Goal: Transaction & Acquisition: Book appointment/travel/reservation

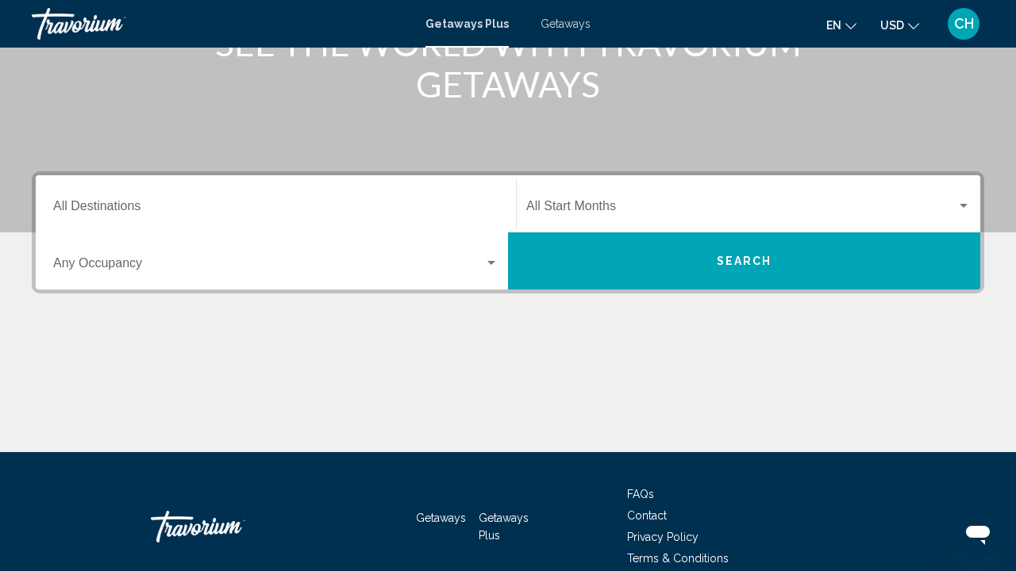
scroll to position [162, 0]
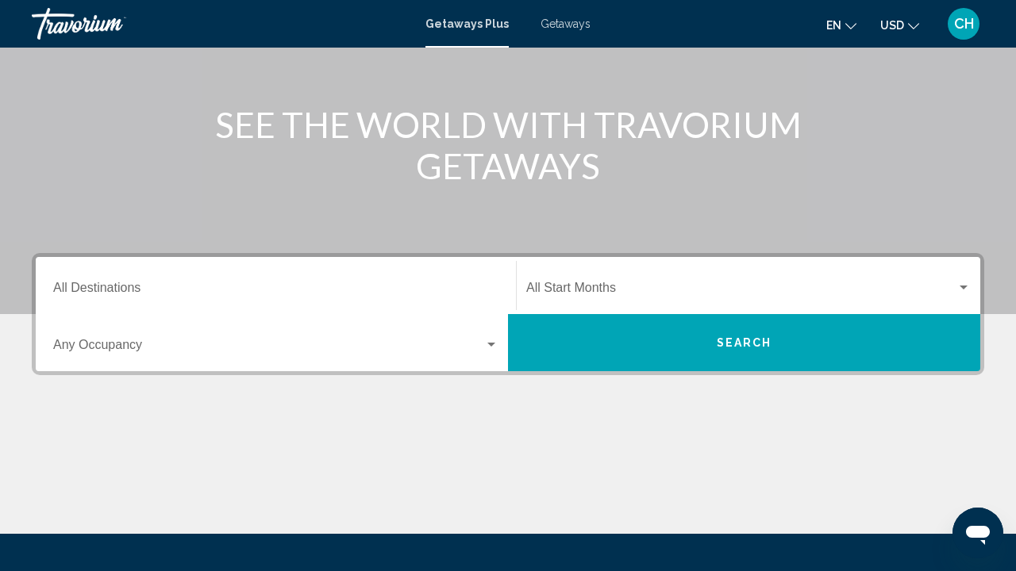
click at [494, 362] on div "Occupancy Any Occupancy" at bounding box center [275, 343] width 445 height 50
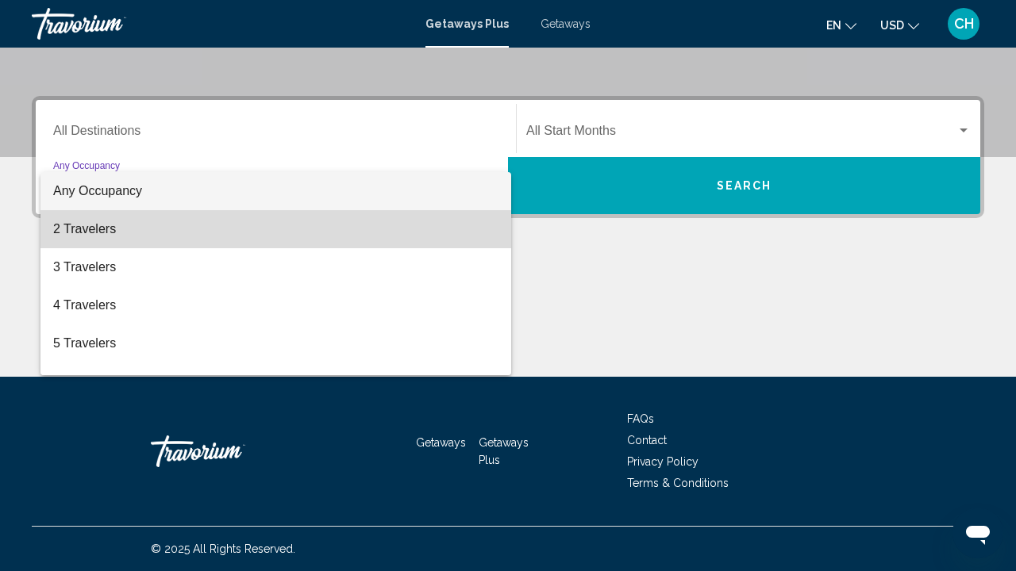
click at [311, 236] on span "2 Travelers" at bounding box center [275, 229] width 445 height 38
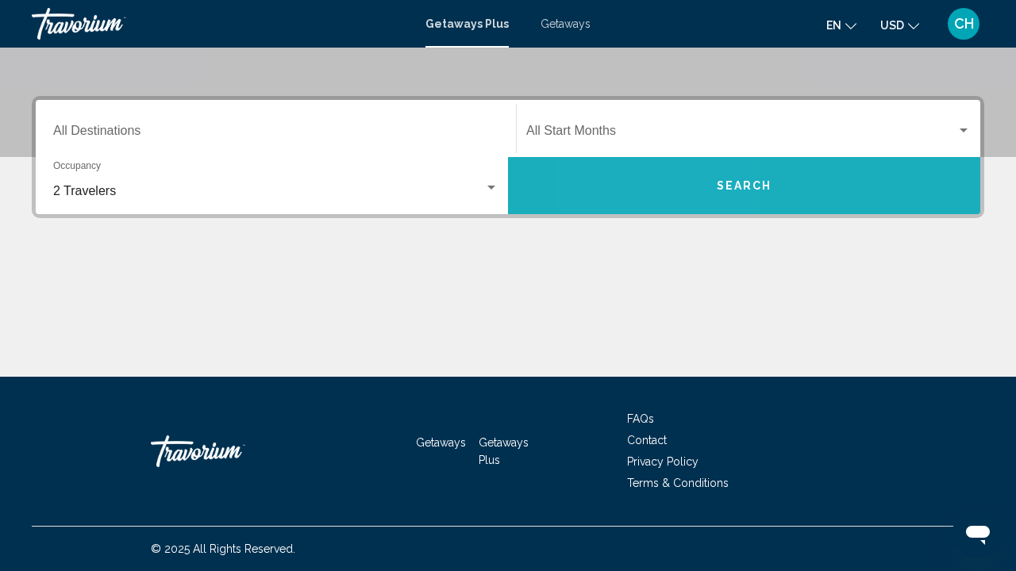
click at [668, 180] on button "Search" at bounding box center [744, 185] width 472 height 57
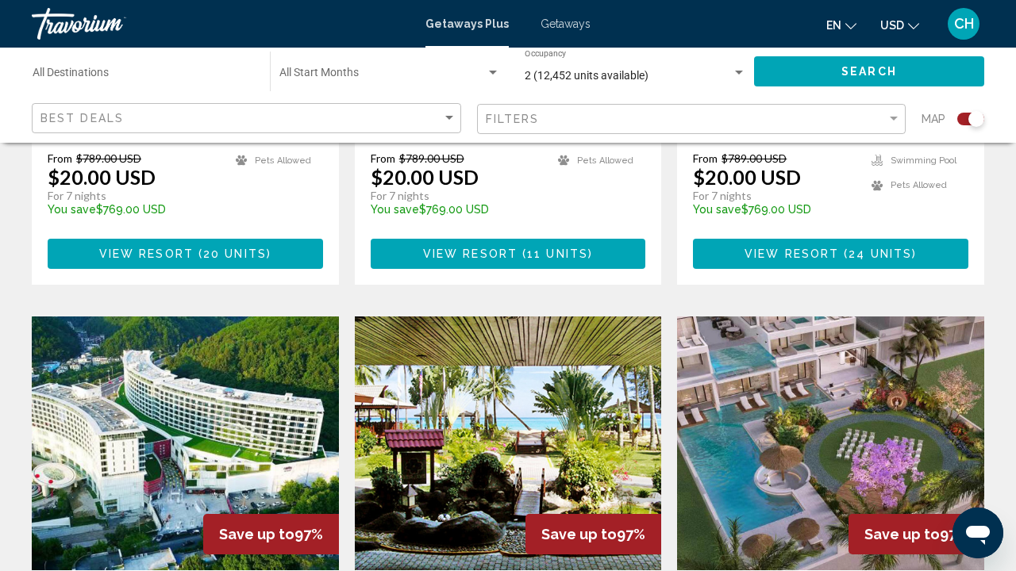
scroll to position [1594, 0]
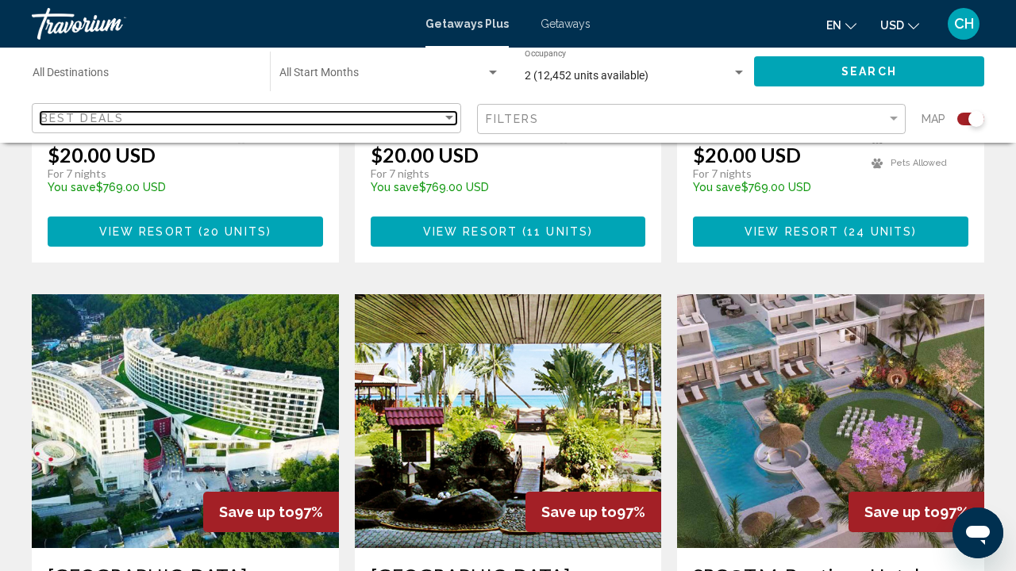
click at [443, 121] on div "Sort by" at bounding box center [449, 118] width 14 height 13
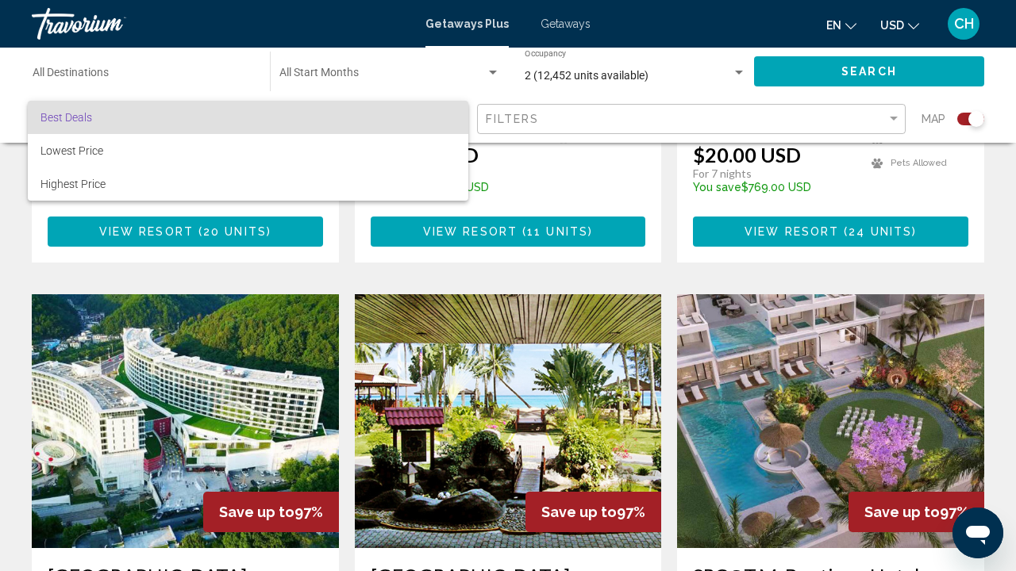
click at [886, 119] on div at bounding box center [508, 285] width 1016 height 571
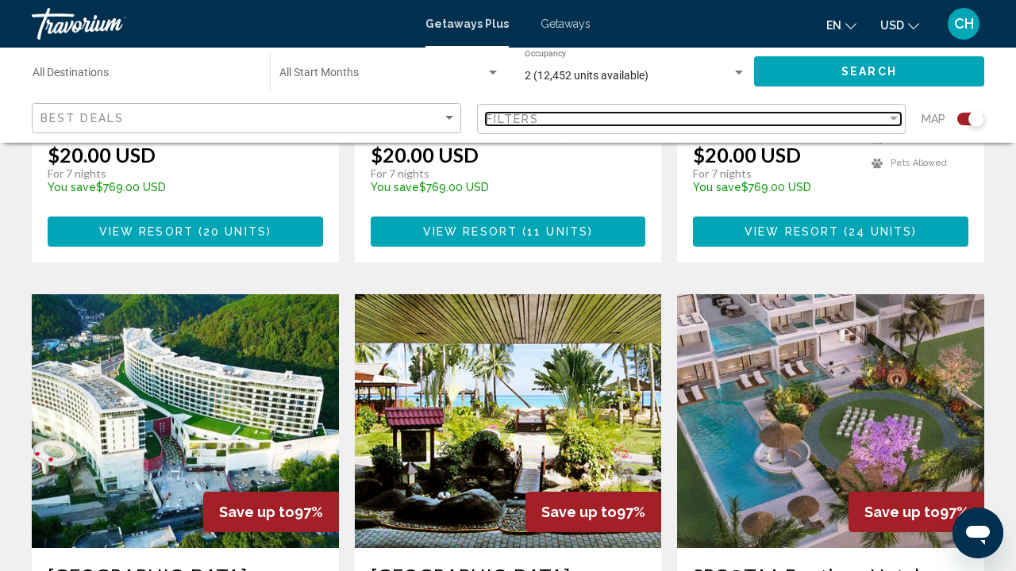
click at [885, 119] on div "Filters" at bounding box center [687, 119] width 402 height 13
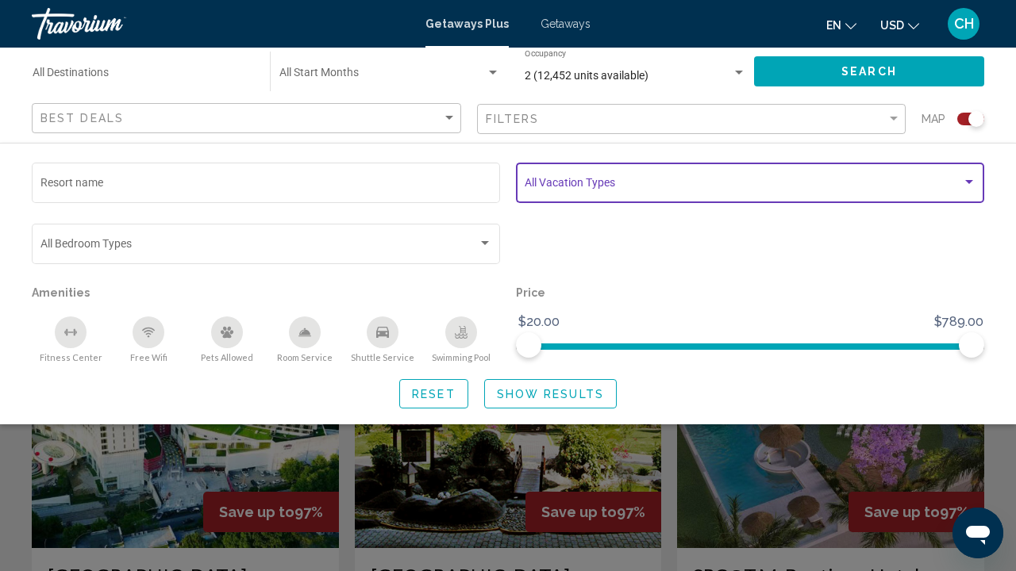
click at [952, 183] on span "Search widget" at bounding box center [743, 185] width 437 height 13
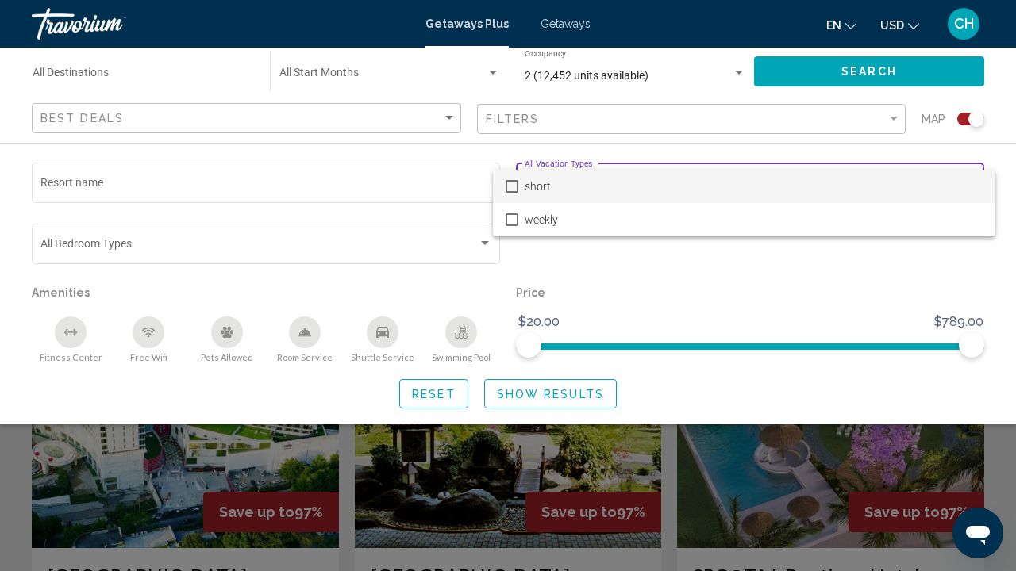
click at [524, 184] on mat-option "short" at bounding box center [744, 186] width 502 height 33
click at [222, 337] on div at bounding box center [508, 285] width 1016 height 571
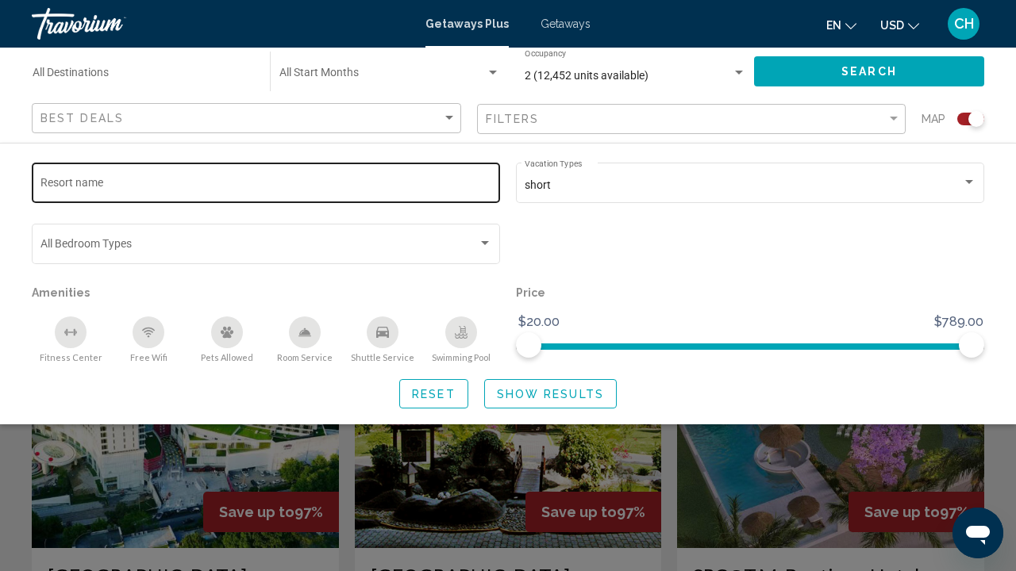
click at [450, 190] on input "Resort name" at bounding box center [266, 185] width 452 height 13
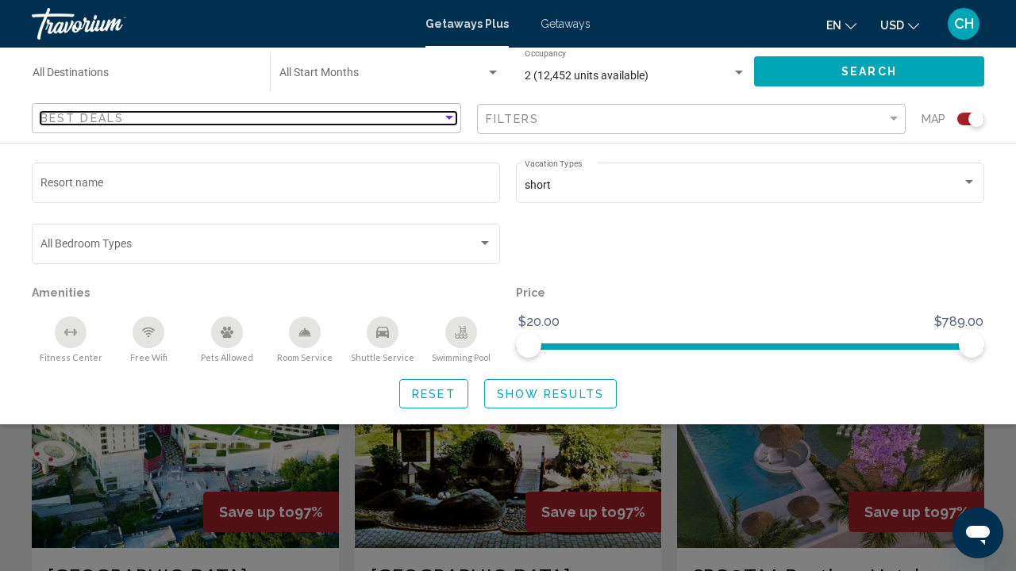
click at [450, 114] on div "Sort by" at bounding box center [449, 118] width 14 height 13
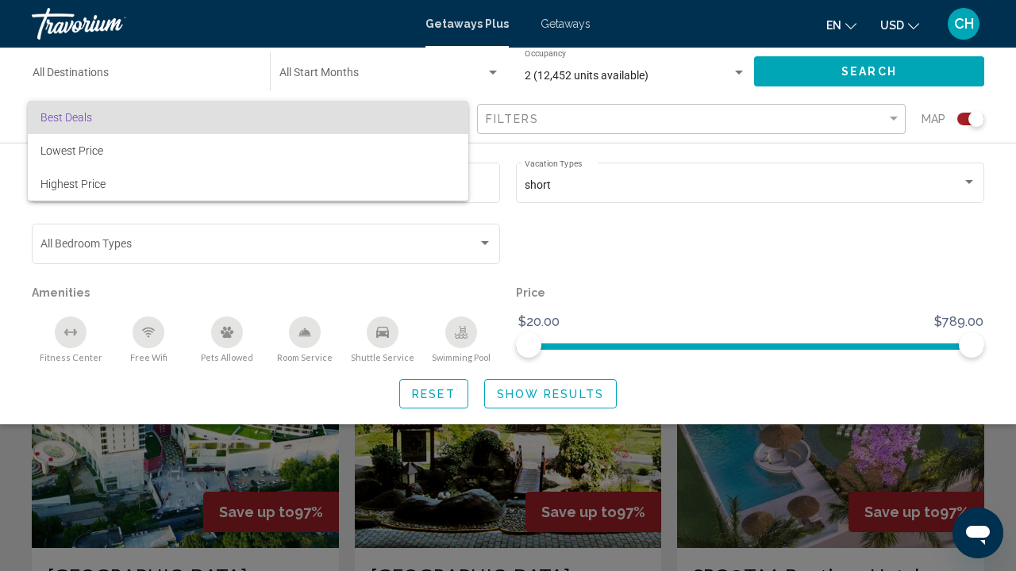
click at [669, 127] on div at bounding box center [508, 285] width 1016 height 571
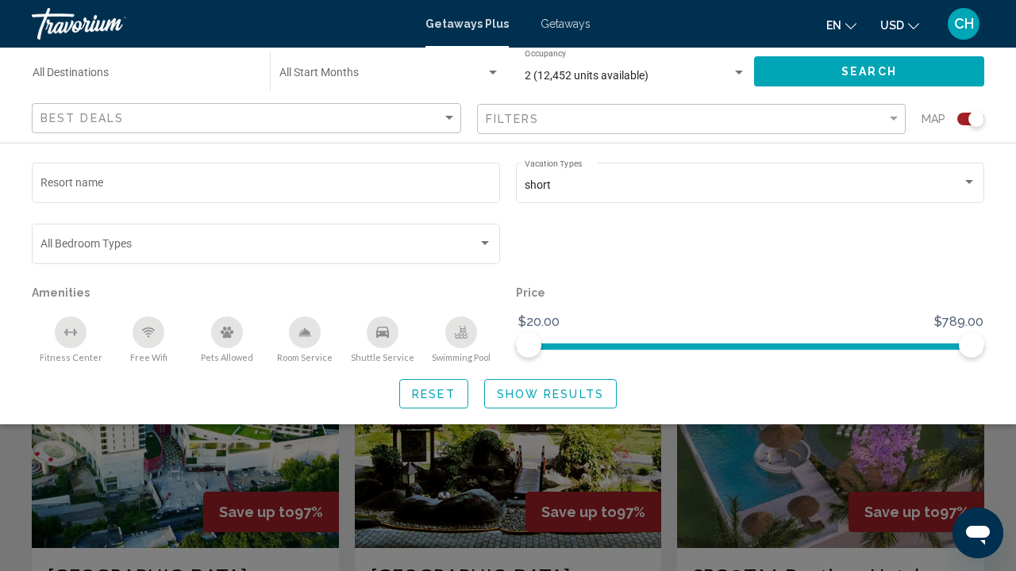
click at [669, 128] on div "Filters" at bounding box center [694, 119] width 416 height 29
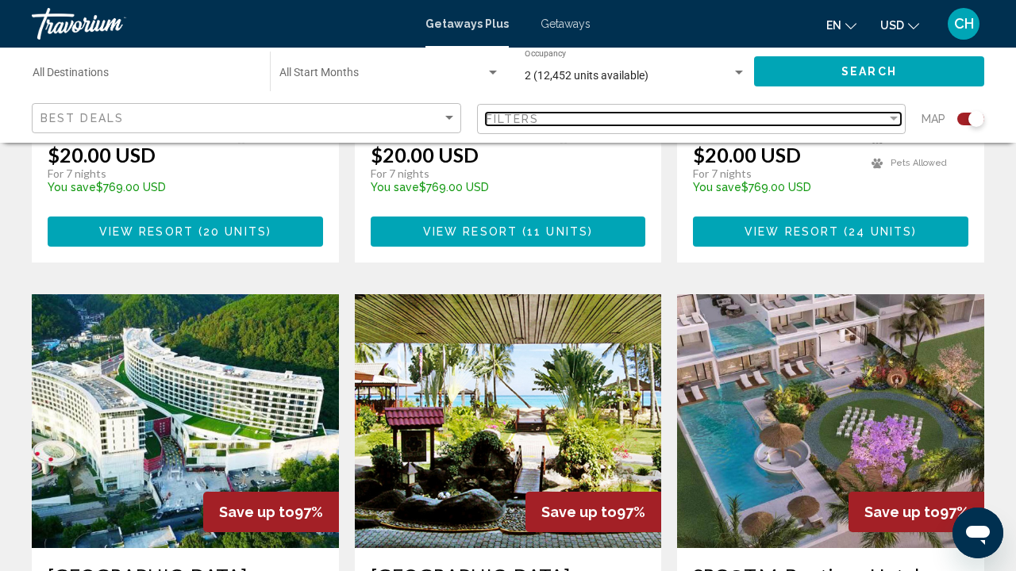
click at [667, 121] on div "Filters" at bounding box center [687, 119] width 402 height 13
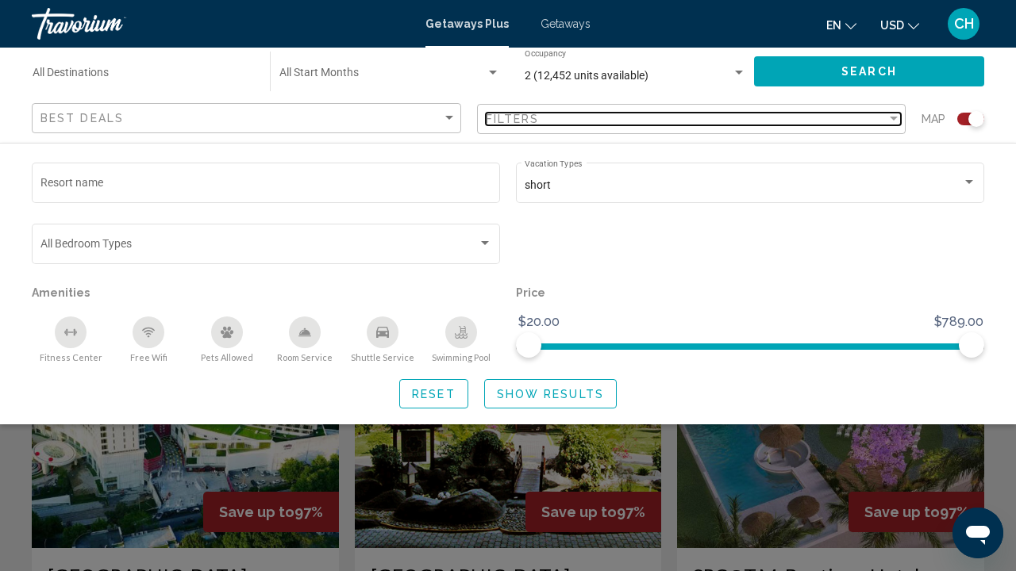
click at [667, 121] on div "Filters" at bounding box center [687, 119] width 402 height 13
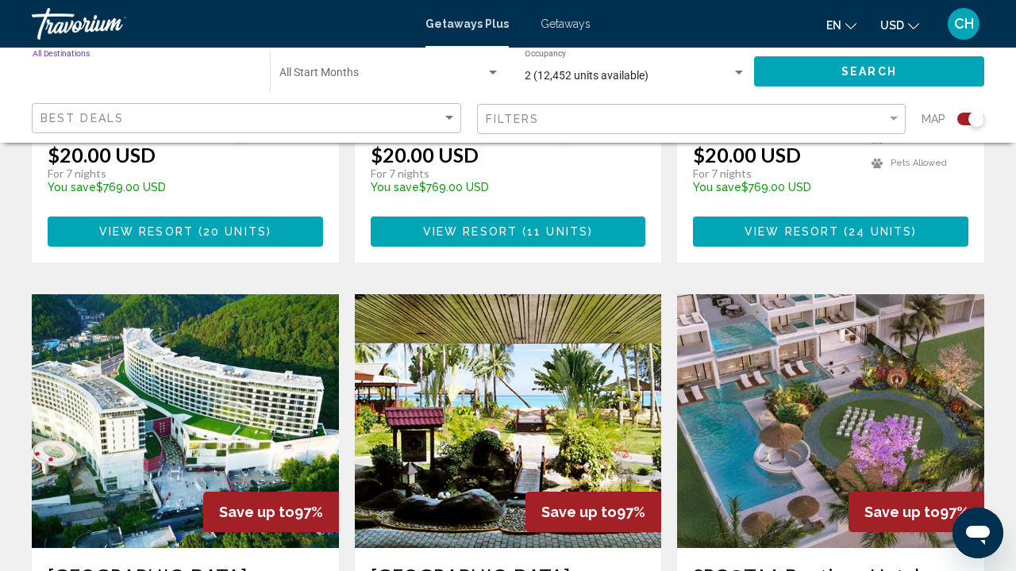
click at [107, 80] on input "Destination All Destinations" at bounding box center [143, 76] width 221 height 13
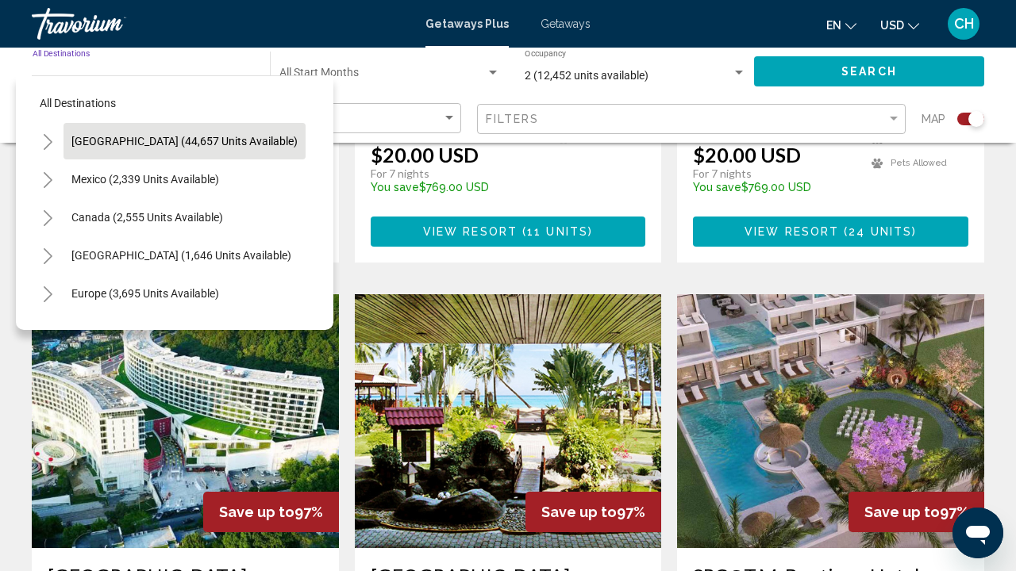
click at [114, 147] on span "[GEOGRAPHIC_DATA] (44,657 units available)" at bounding box center [184, 141] width 226 height 13
type input "**********"
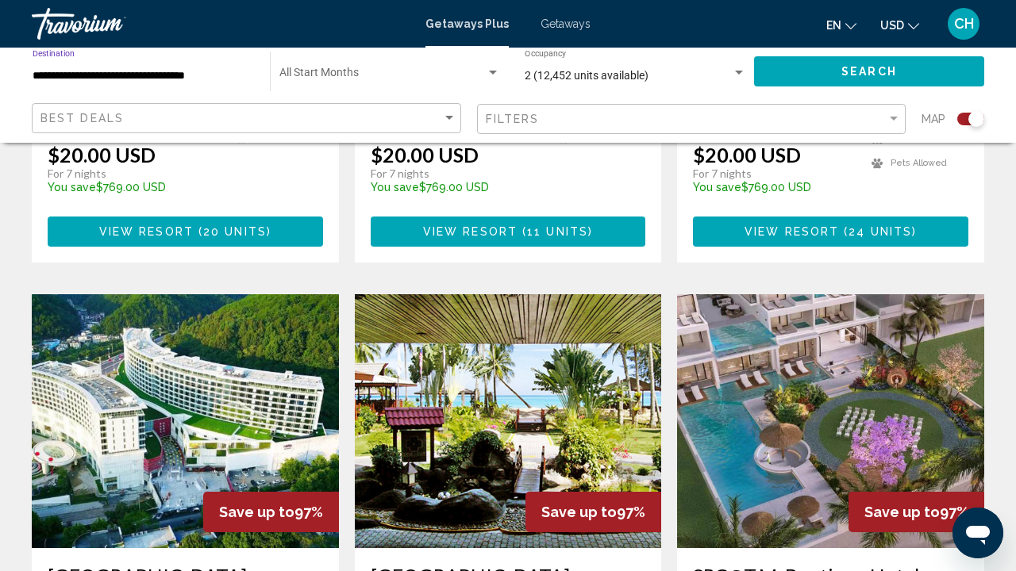
click at [830, 76] on button "Search" at bounding box center [869, 70] width 230 height 29
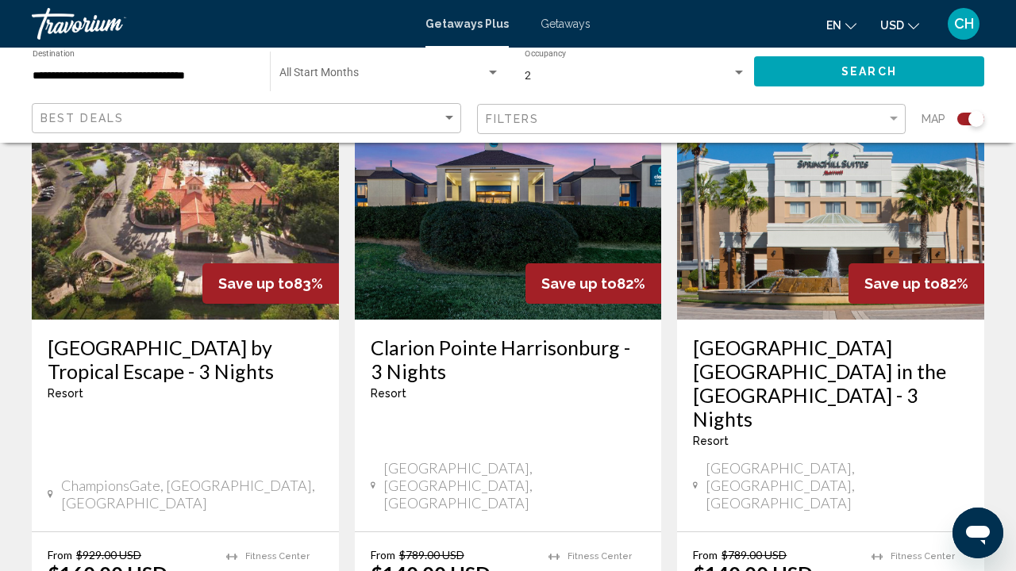
scroll to position [2544, 0]
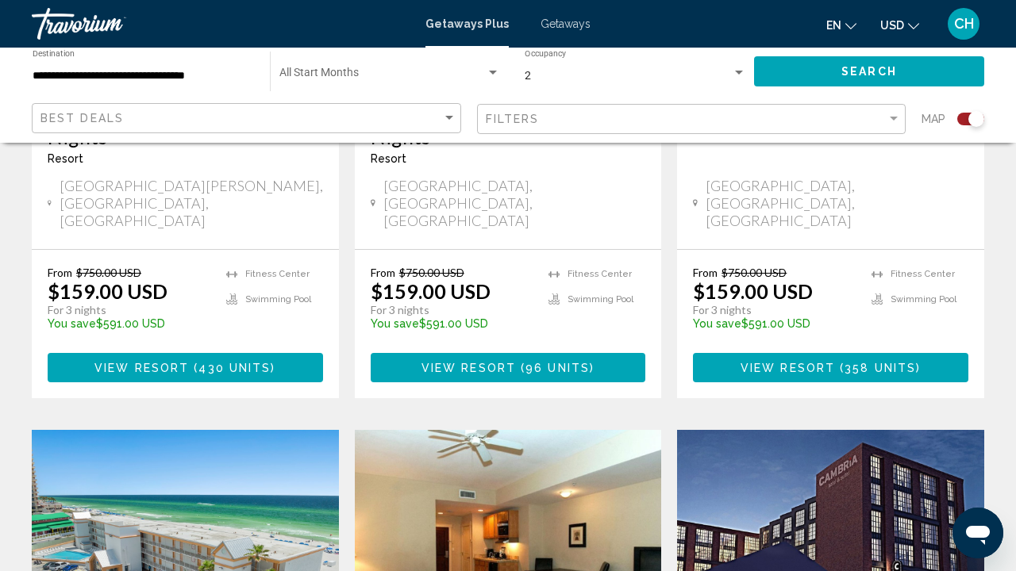
scroll to position [2523, 0]
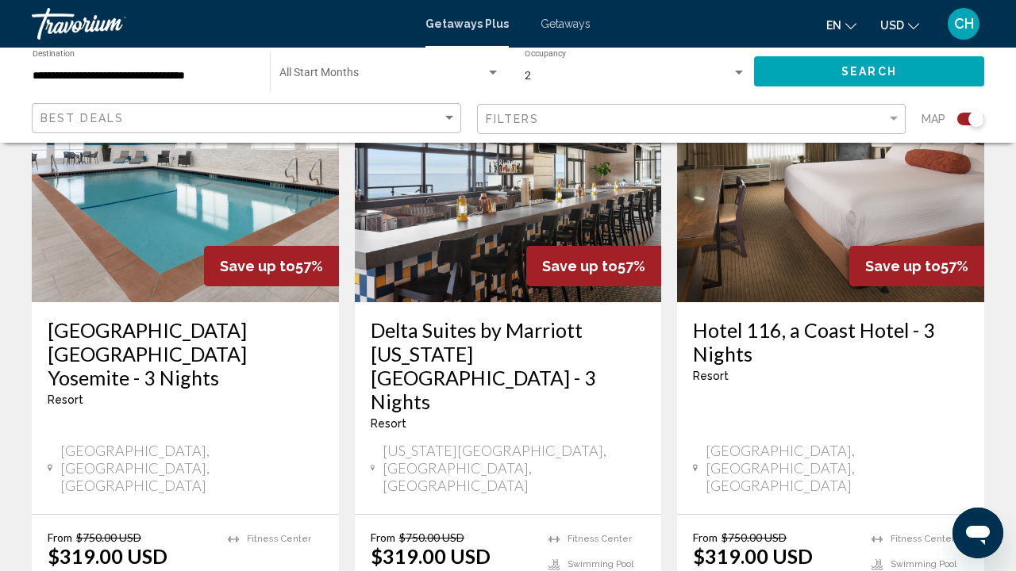
scroll to position [2573, 0]
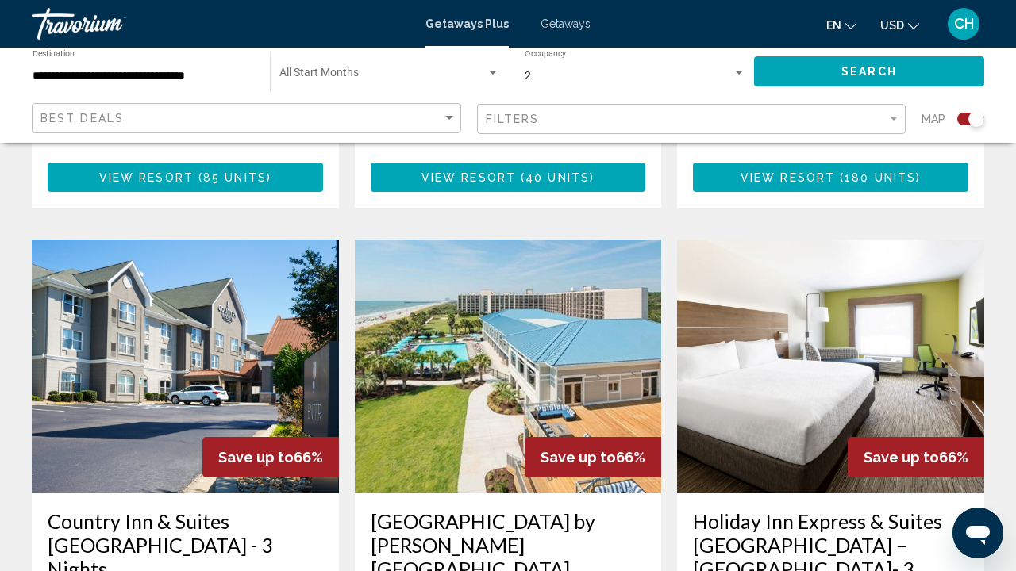
scroll to position [2449, 0]
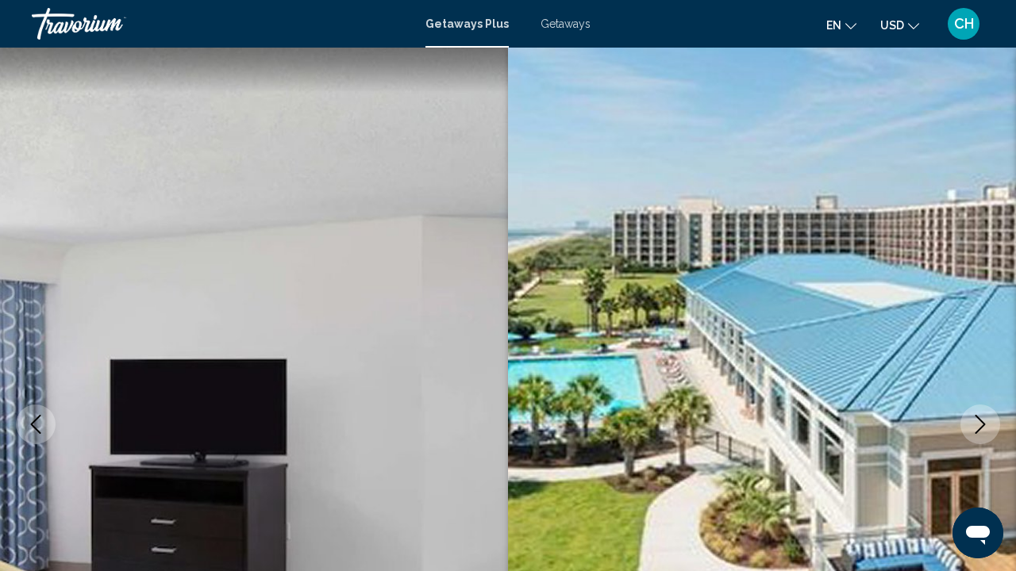
click at [487, 26] on span "Getaways Plus" at bounding box center [466, 23] width 83 height 13
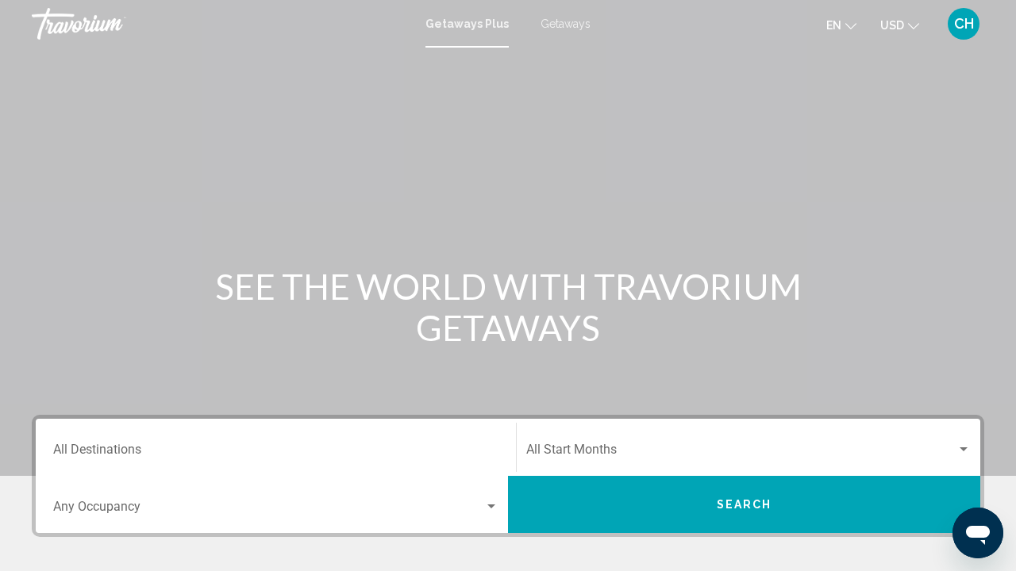
scroll to position [197, 0]
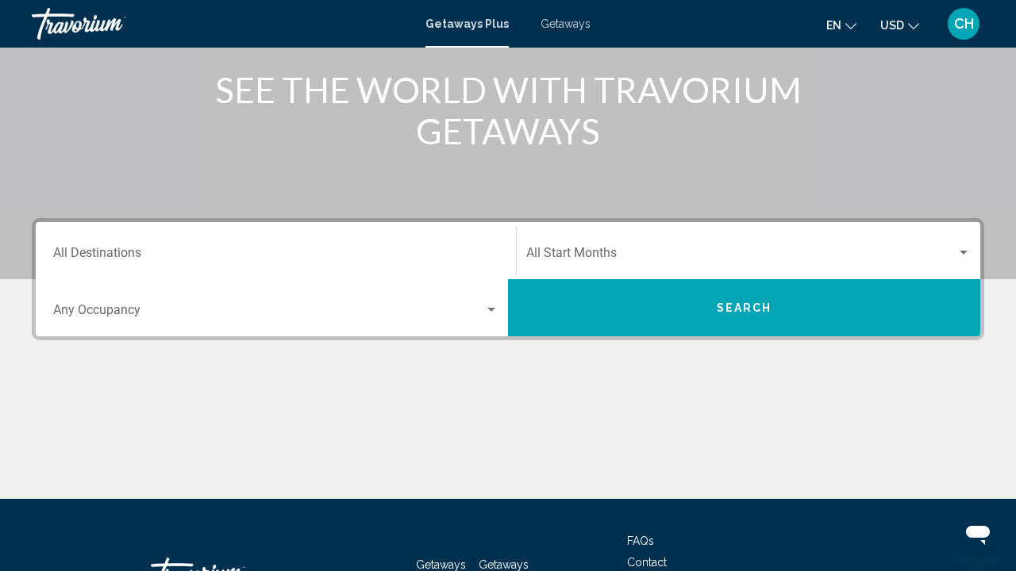
click at [207, 258] on input "Destination All Destinations" at bounding box center [275, 256] width 445 height 14
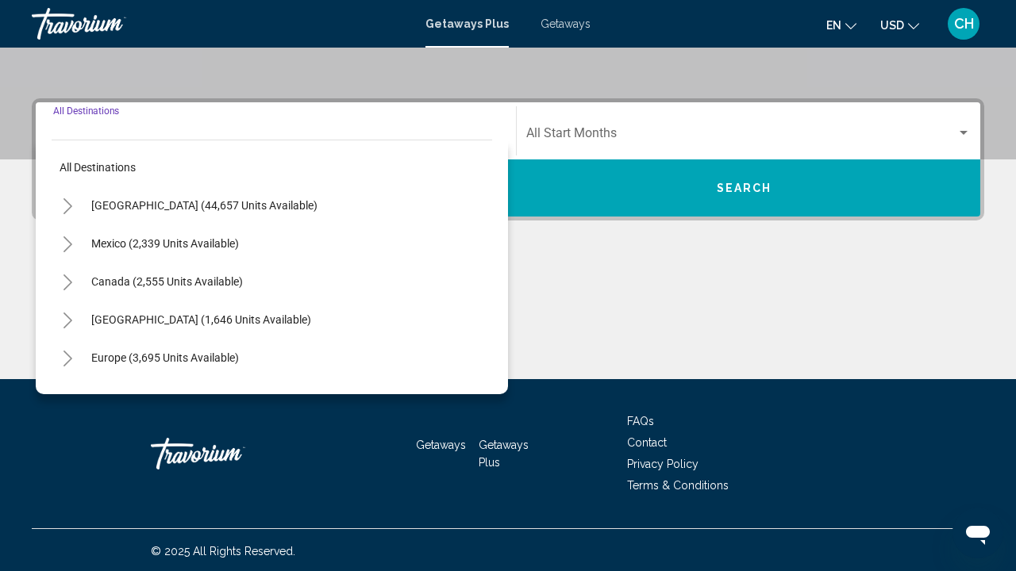
scroll to position [319, 0]
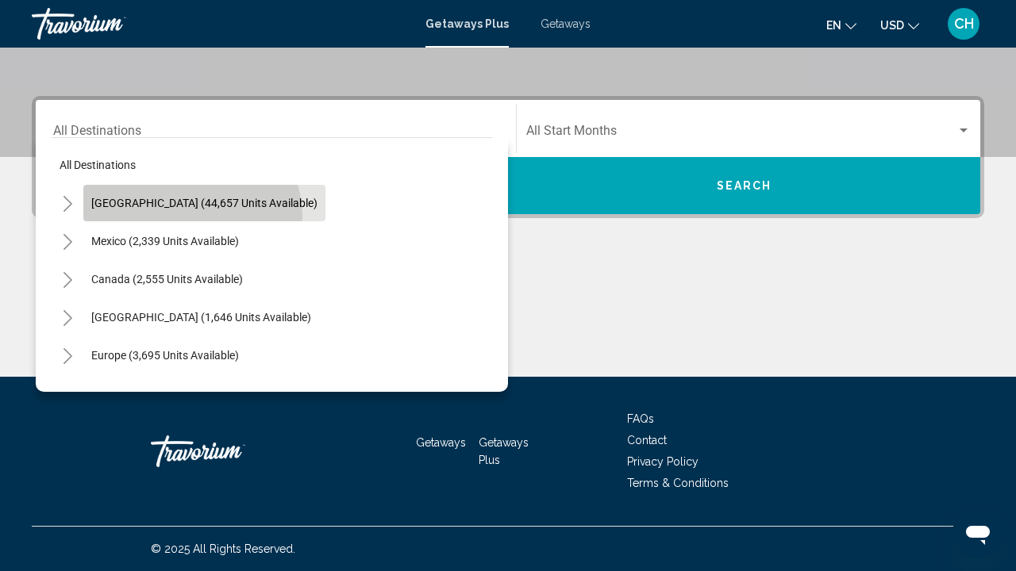
click at [190, 217] on button "[GEOGRAPHIC_DATA] (44,657 units available)" at bounding box center [204, 203] width 242 height 37
type input "**********"
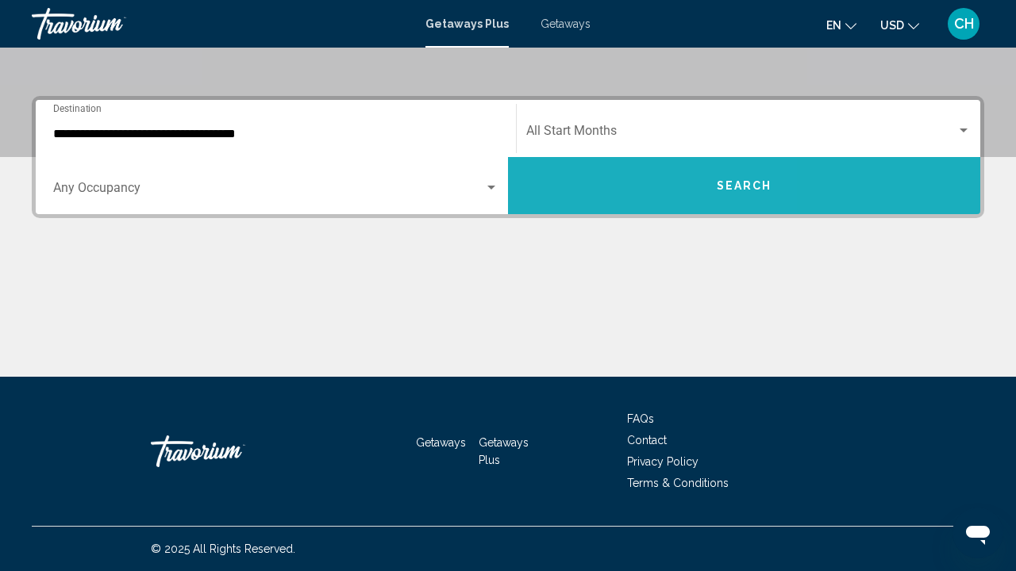
click at [587, 195] on button "Search" at bounding box center [744, 185] width 472 height 57
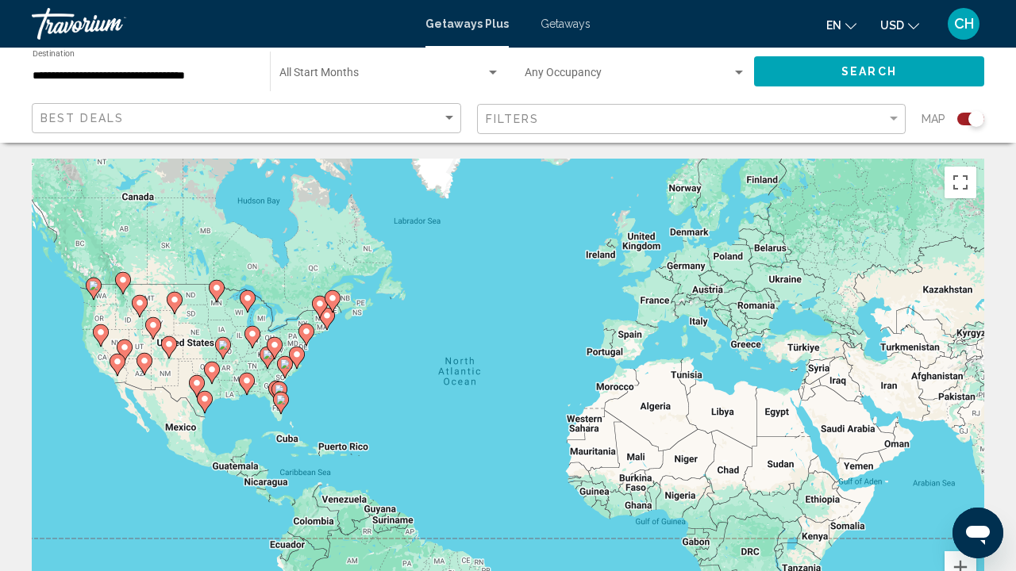
click at [296, 348] on icon "Main content" at bounding box center [297, 358] width 14 height 21
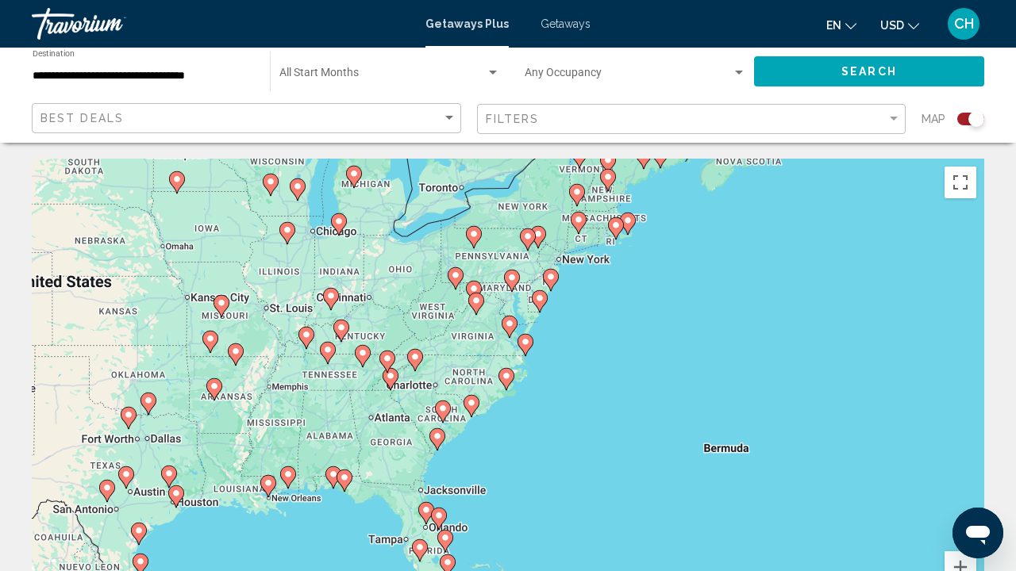
click at [509, 277] on image "Main content" at bounding box center [512, 278] width 10 height 10
type input "**********"
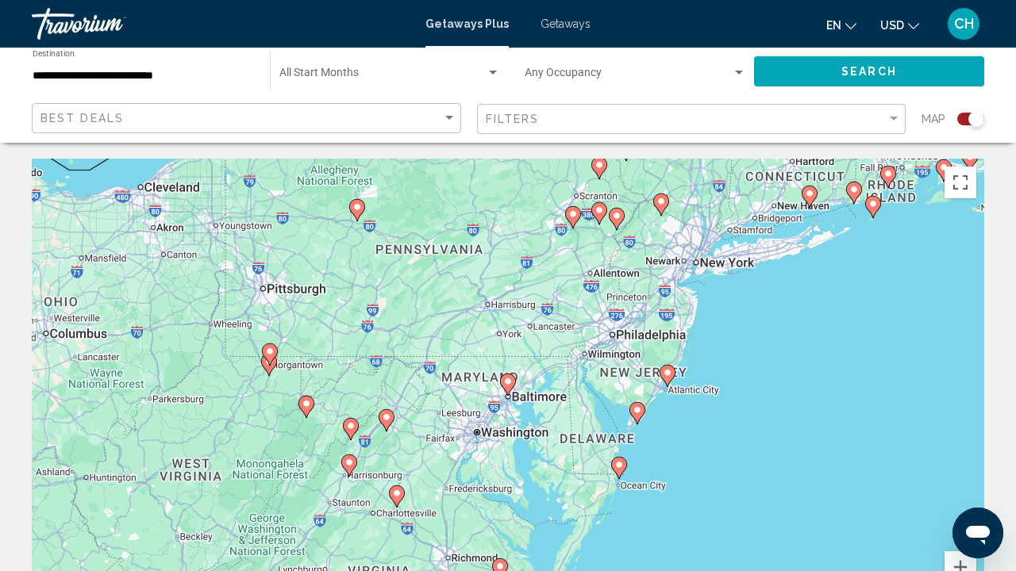
click at [518, 391] on div "To activate drag with keyboard, press Alt + Enter. Once in keyboard drag state,…" at bounding box center [508, 397] width 952 height 476
click at [507, 387] on icon "Main content" at bounding box center [508, 385] width 14 height 21
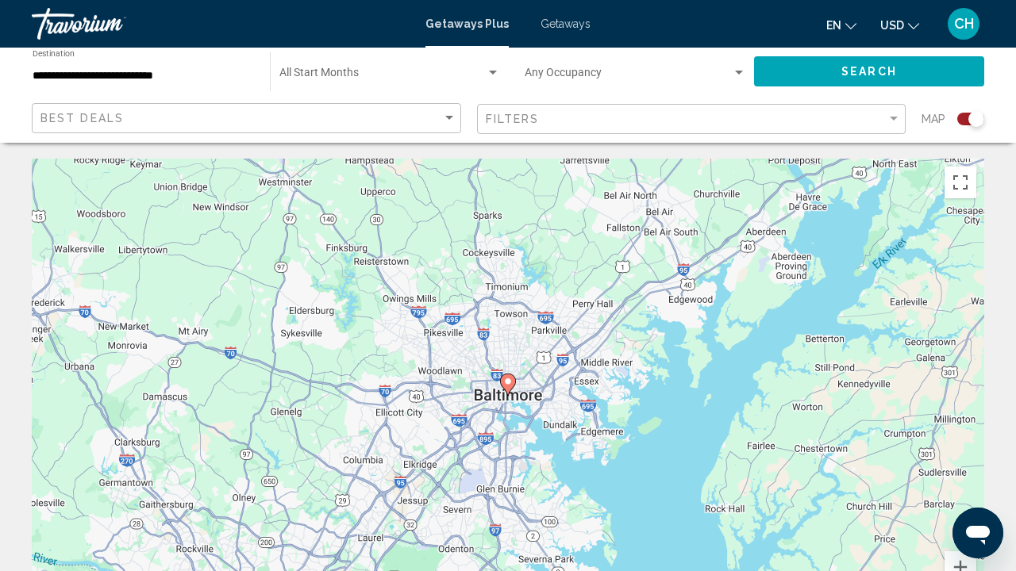
click at [503, 385] on icon "Main content" at bounding box center [508, 385] width 14 height 21
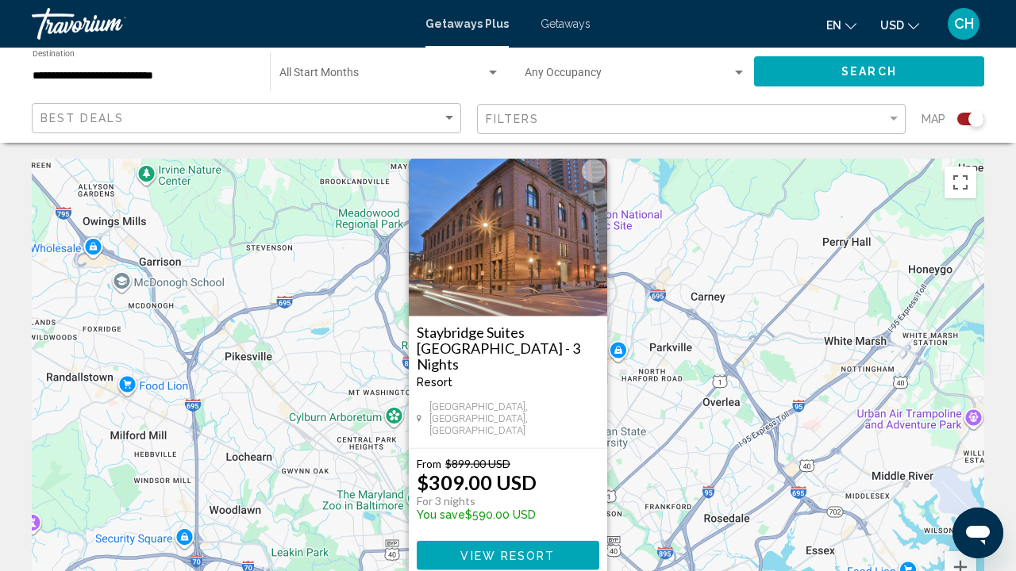
click at [593, 183] on button "Close" at bounding box center [594, 172] width 24 height 24
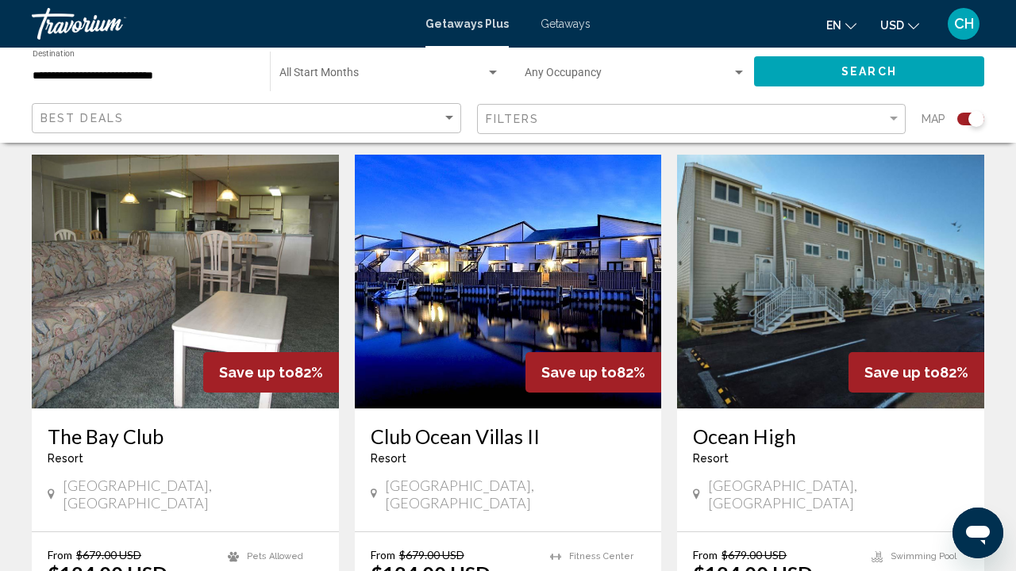
scroll to position [1871, 0]
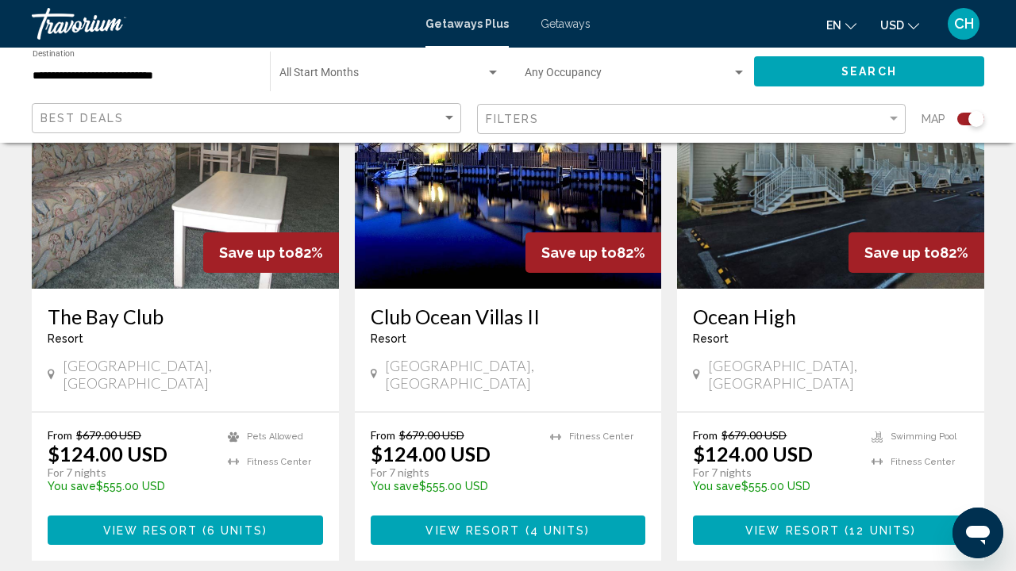
click at [530, 525] on span "4 units" at bounding box center [558, 531] width 56 height 13
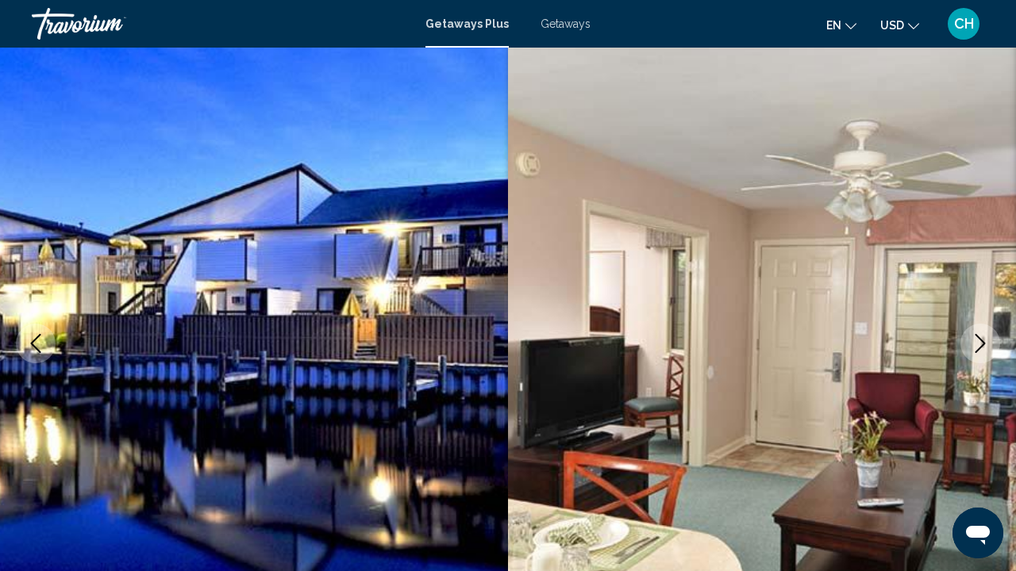
scroll to position [156, 0]
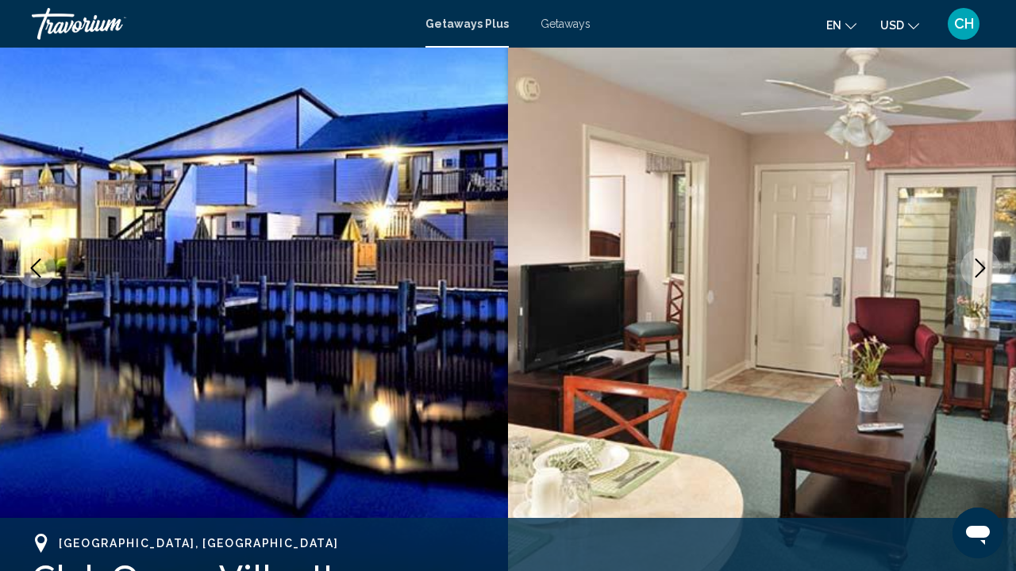
click at [983, 259] on icon "Next image" at bounding box center [980, 268] width 19 height 19
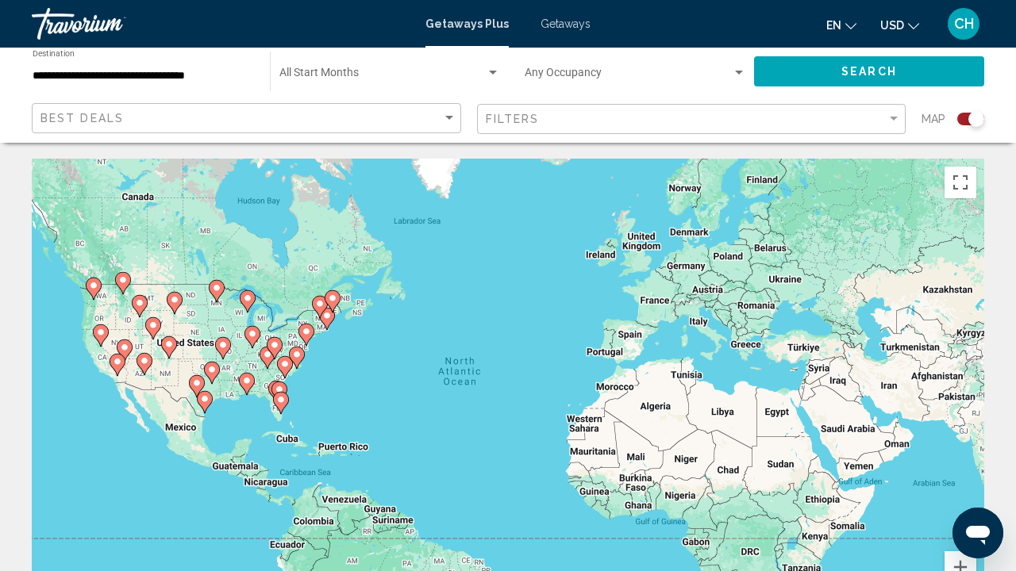
click at [306, 337] on icon "Main content" at bounding box center [306, 335] width 14 height 21
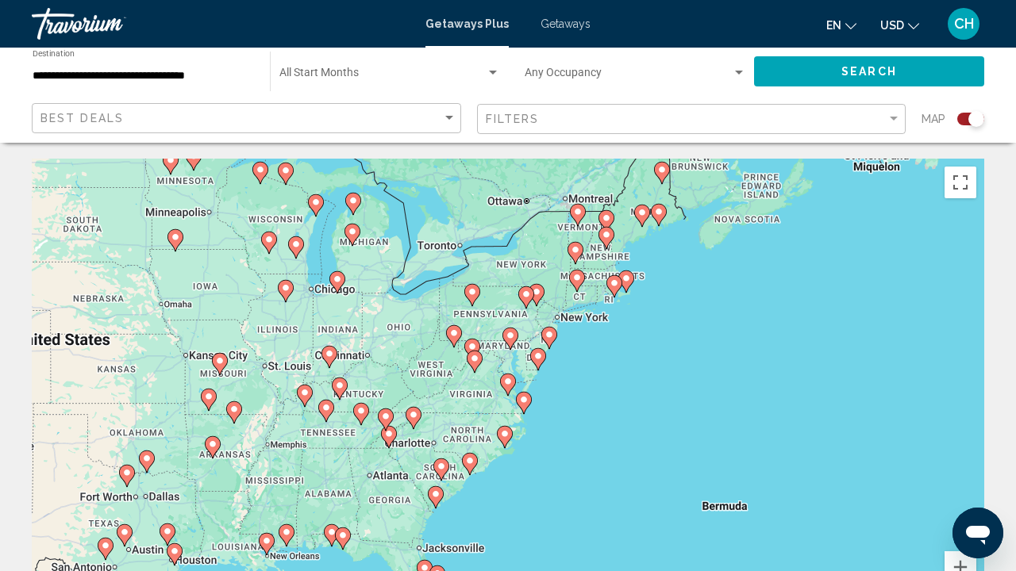
click at [536, 361] on icon "Main content" at bounding box center [538, 359] width 14 height 21
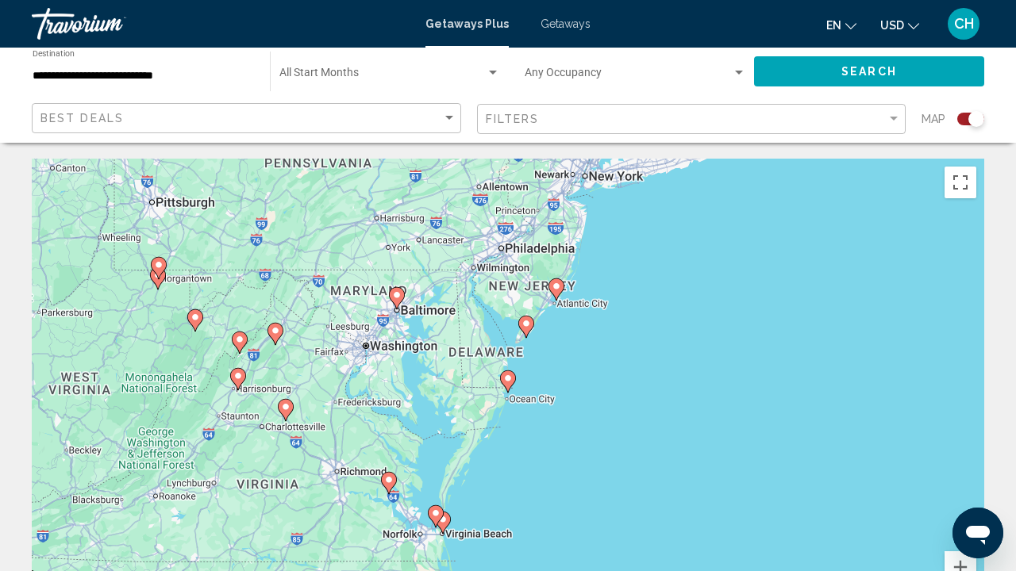
click at [525, 328] on image "Main content" at bounding box center [526, 324] width 10 height 10
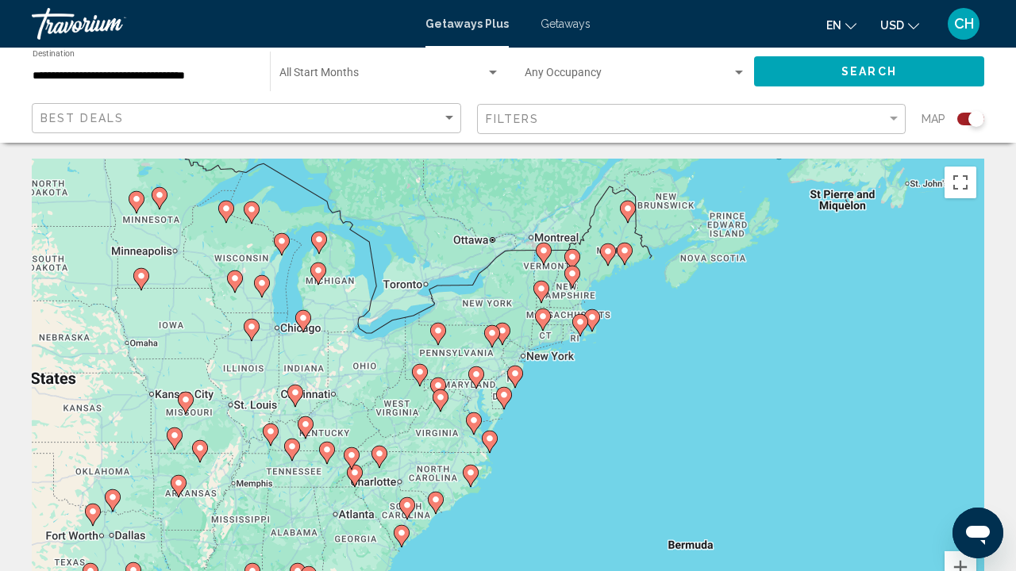
click at [516, 379] on icon "Main content" at bounding box center [515, 377] width 14 height 21
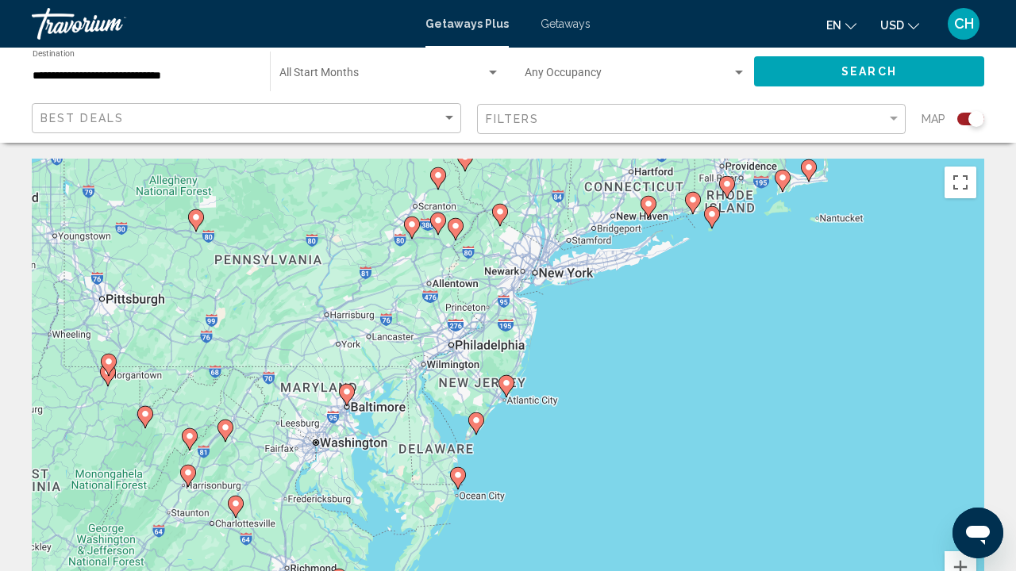
click at [475, 427] on icon "Main content" at bounding box center [476, 424] width 14 height 21
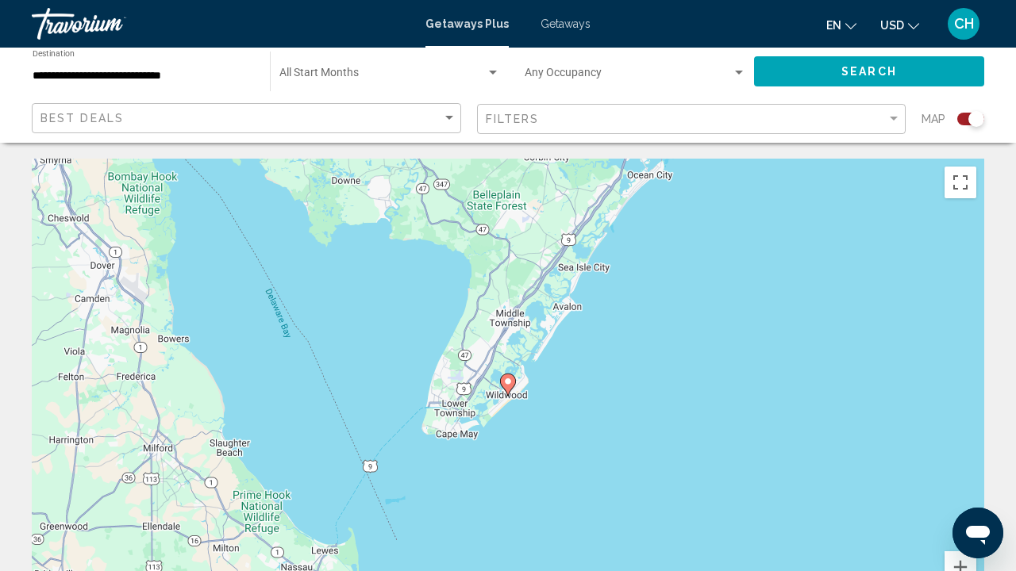
click at [509, 392] on icon "Main content" at bounding box center [508, 385] width 14 height 21
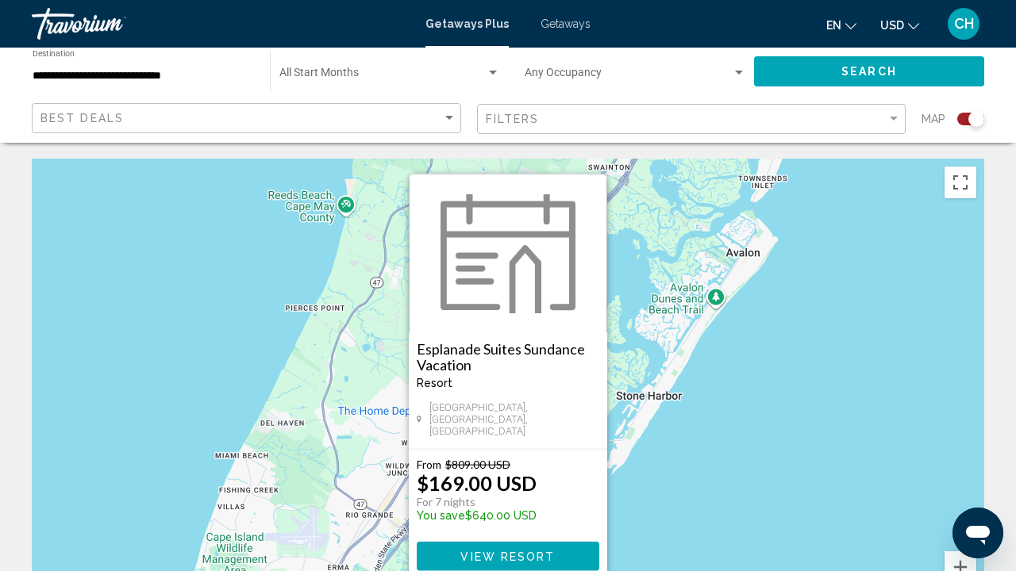
click at [635, 246] on div "To activate drag with keyboard, press Alt + Enter. Once in keyboard drag state,…" at bounding box center [508, 397] width 952 height 476
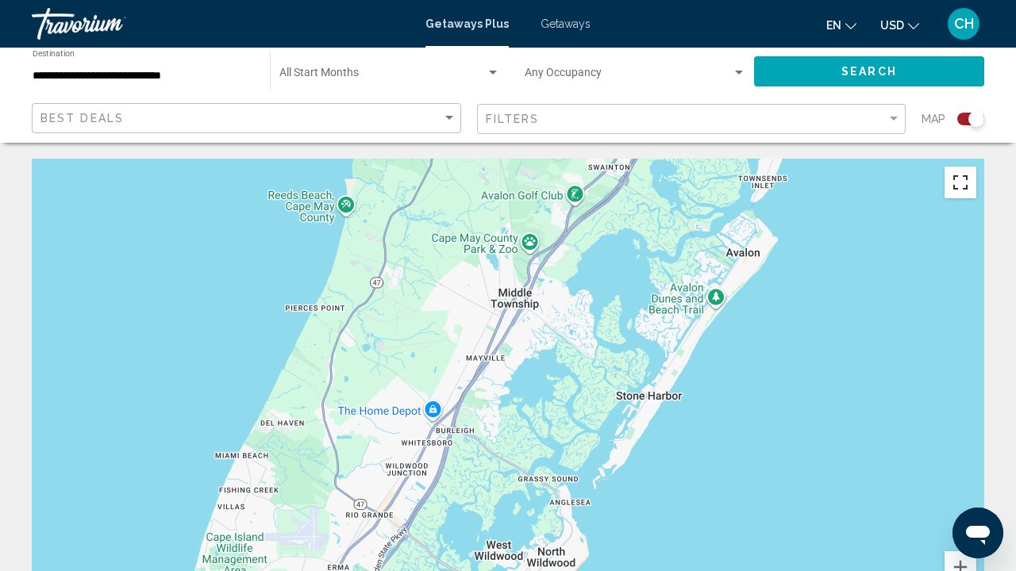
click at [959, 184] on button "Toggle fullscreen view" at bounding box center [961, 183] width 32 height 32
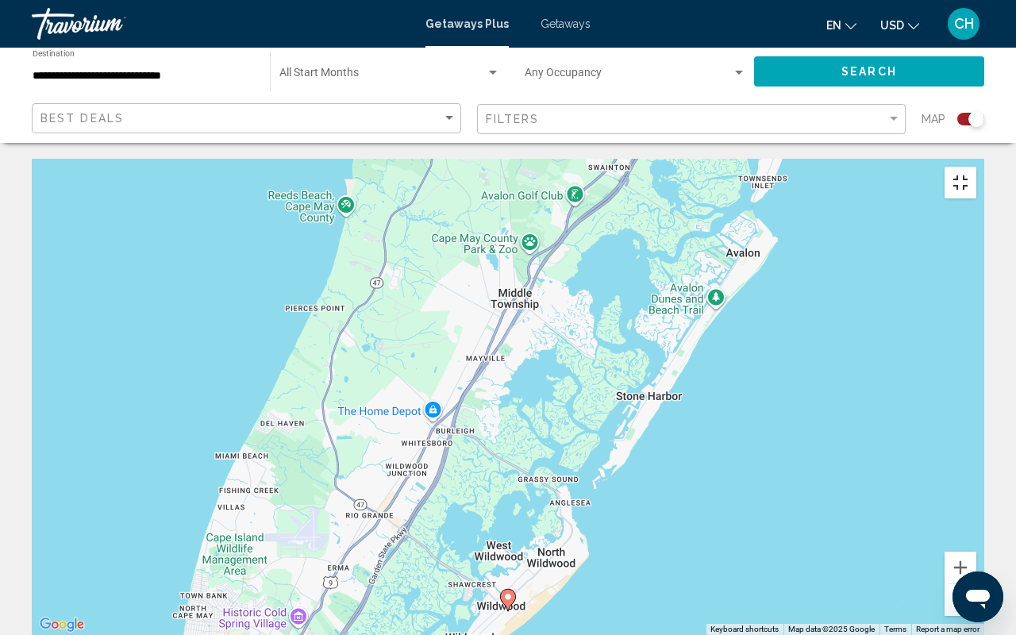
click at [976, 167] on button "Toggle fullscreen view" at bounding box center [961, 183] width 32 height 32
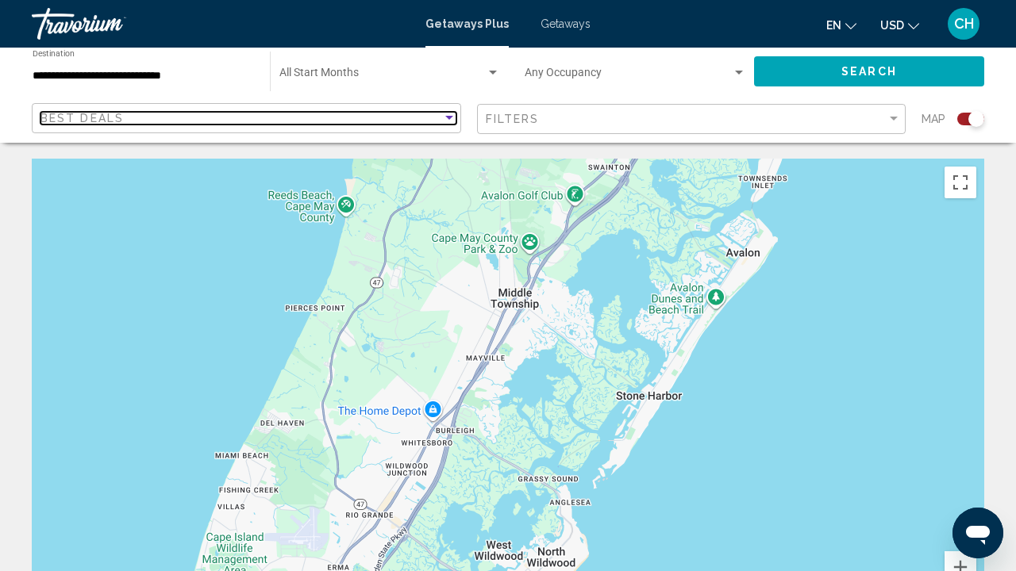
click at [433, 118] on div "Best Deals" at bounding box center [241, 118] width 402 height 13
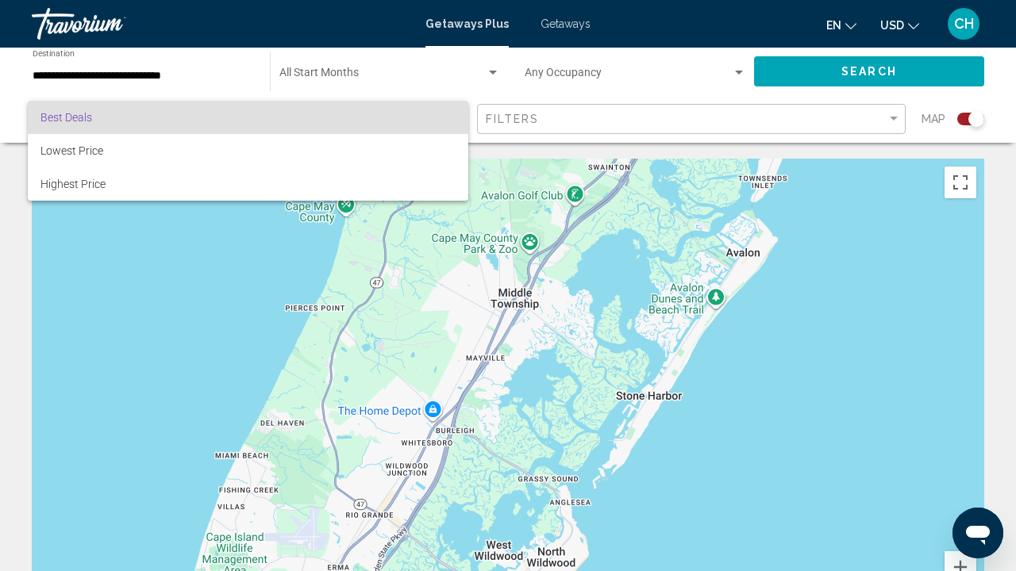
click at [601, 115] on div at bounding box center [508, 285] width 1016 height 571
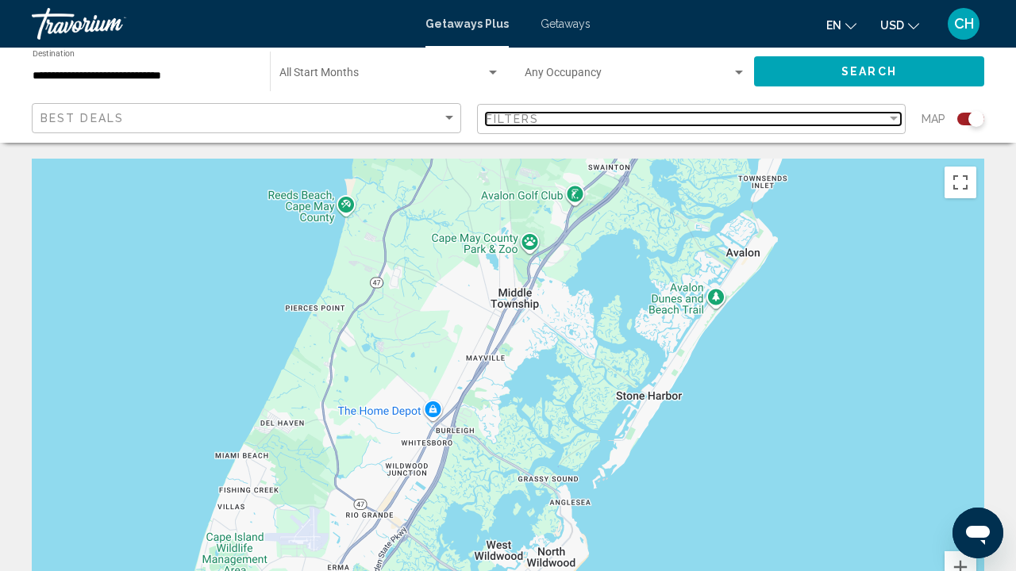
click at [601, 116] on div "Filters" at bounding box center [687, 119] width 402 height 13
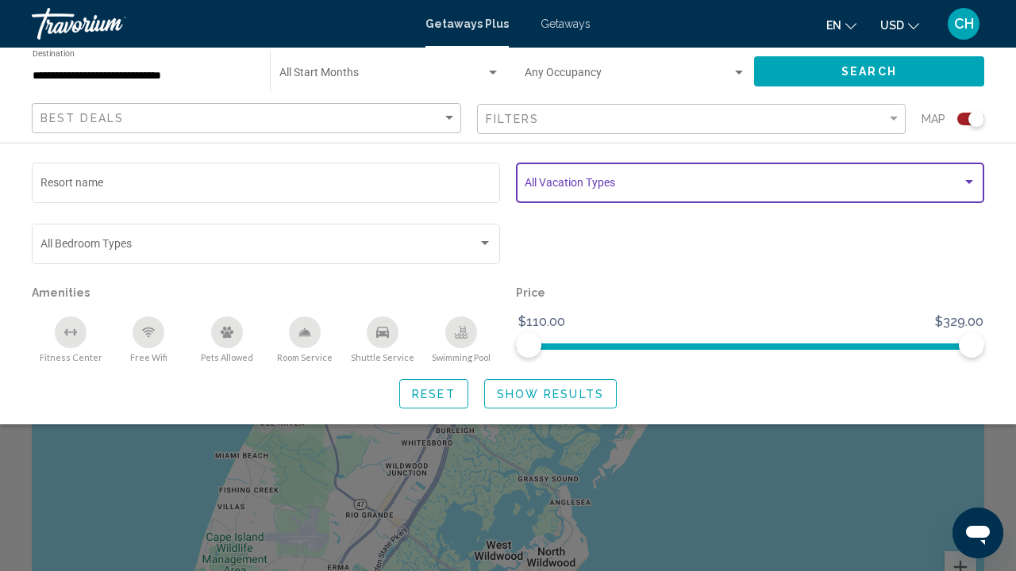
click at [553, 181] on span "Search widget" at bounding box center [743, 185] width 437 height 13
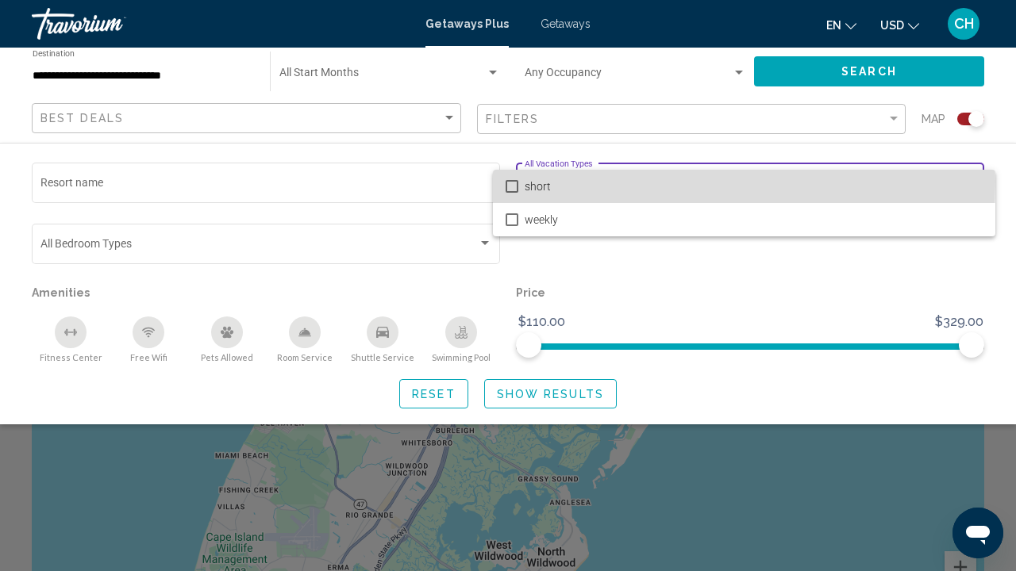
click at [554, 182] on span "short" at bounding box center [754, 186] width 458 height 33
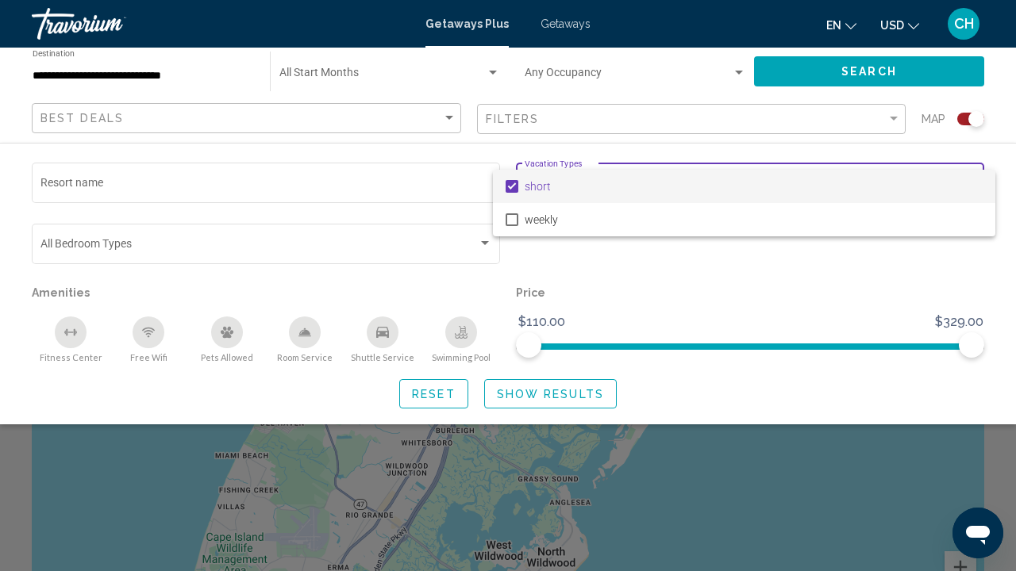
click at [442, 113] on div at bounding box center [508, 285] width 1016 height 571
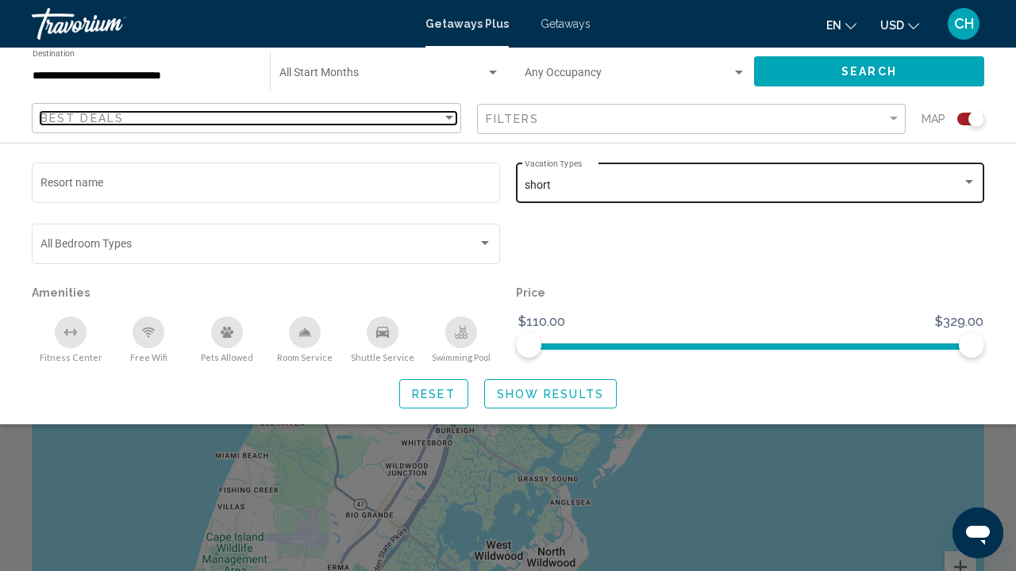
click at [444, 115] on div "Sort by" at bounding box center [449, 118] width 14 height 13
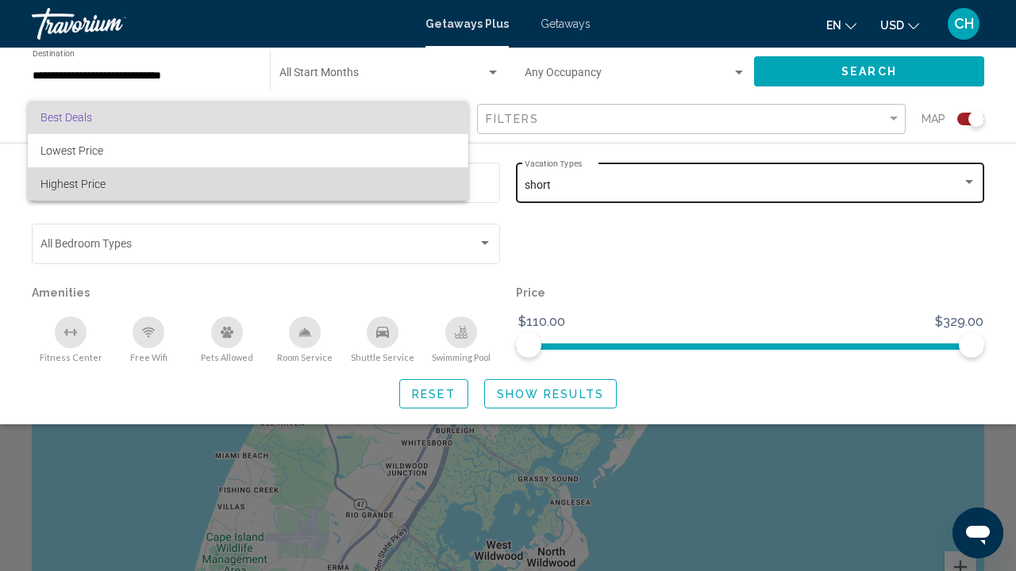
click at [421, 170] on span "Highest Price" at bounding box center [247, 183] width 415 height 33
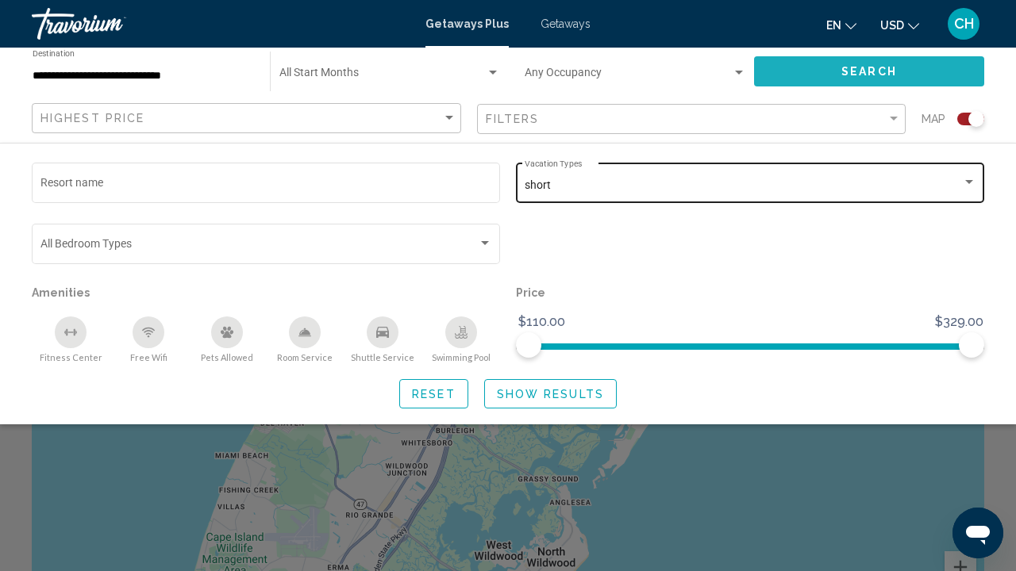
click at [788, 75] on button "Search" at bounding box center [869, 70] width 230 height 29
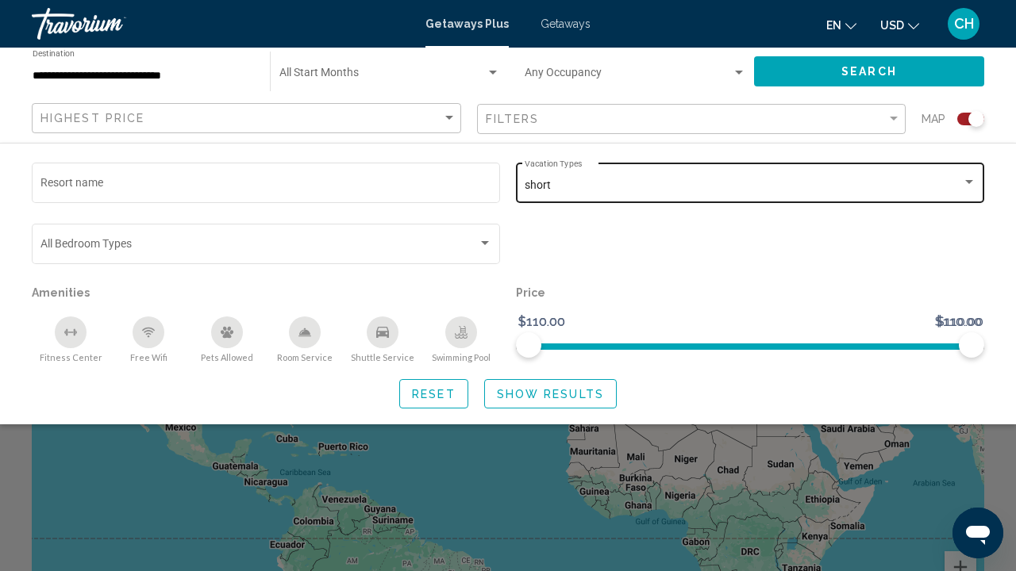
click at [758, 456] on div "Search widget" at bounding box center [508, 404] width 1016 height 333
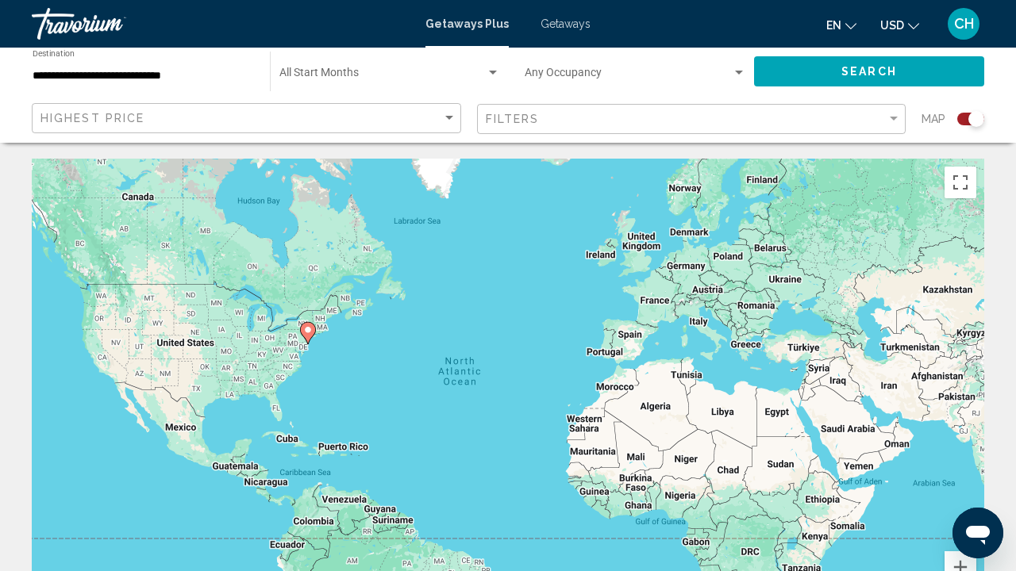
click at [294, 342] on div "To activate drag with keyboard, press Alt + Enter. Once in keyboard drag state,…" at bounding box center [508, 397] width 952 height 476
click at [291, 342] on div "To activate drag with keyboard, press Alt + Enter. Once in keyboard drag state,…" at bounding box center [508, 397] width 952 height 476
click at [298, 335] on div "To activate drag with keyboard, press Alt + Enter. Once in keyboard drag state,…" at bounding box center [508, 397] width 952 height 476
click at [294, 341] on div "To activate drag with keyboard, press Alt + Enter. Once in keyboard drag state,…" at bounding box center [508, 397] width 952 height 476
click at [210, 78] on input "**********" at bounding box center [143, 76] width 221 height 13
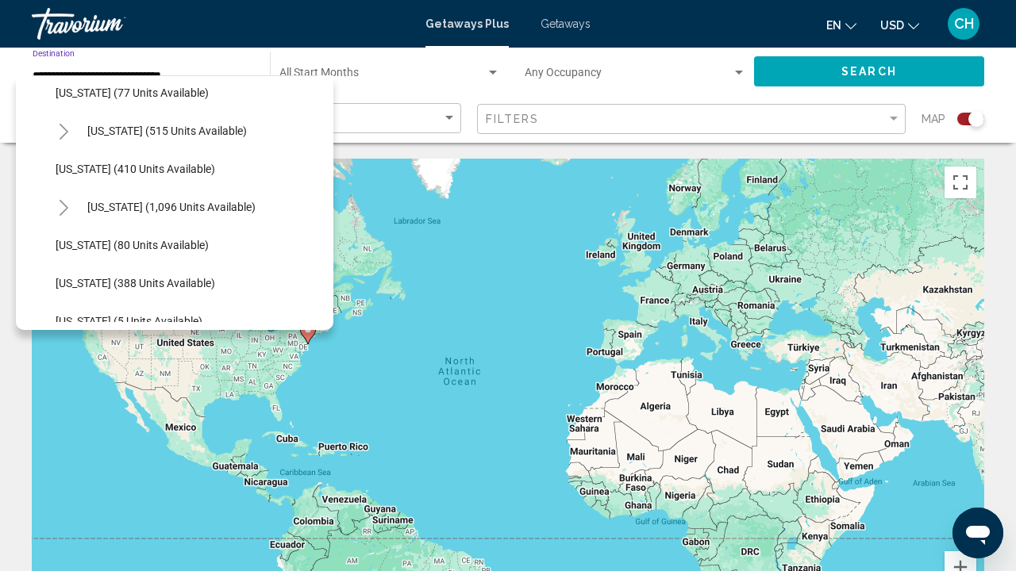
scroll to position [579, 0]
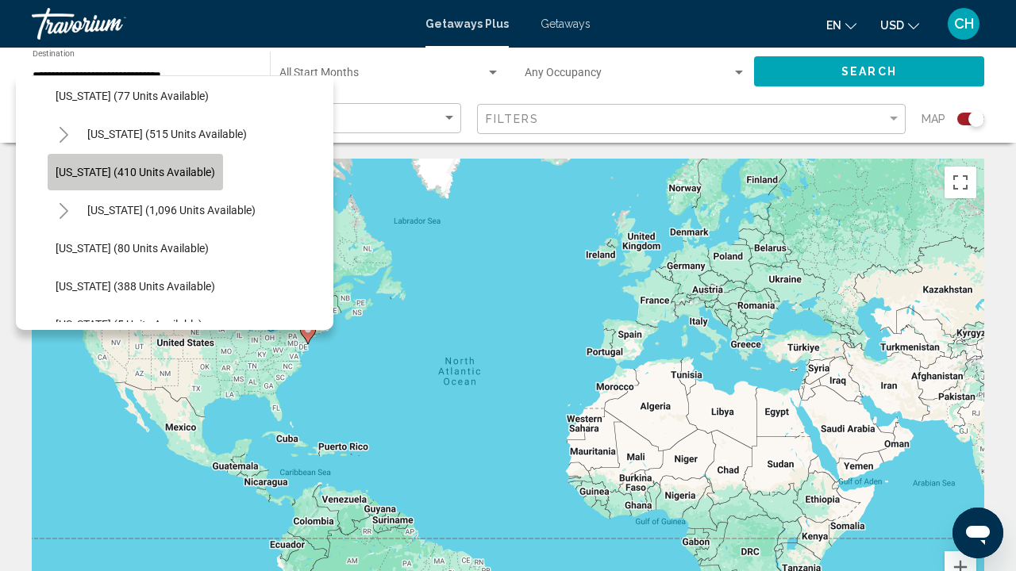
click at [158, 167] on span "[US_STATE] (410 units available)" at bounding box center [136, 172] width 160 height 13
type input "**********"
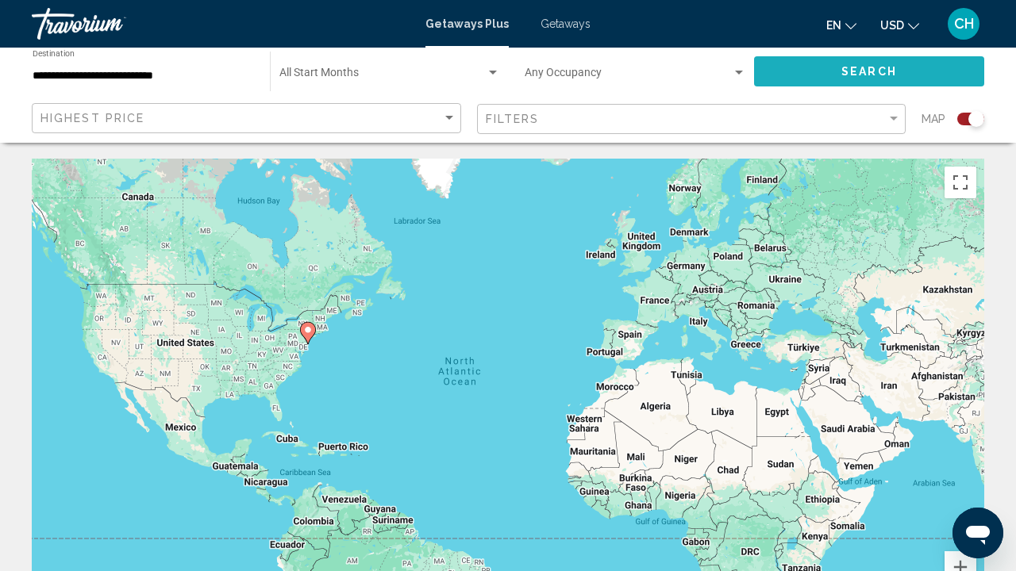
click at [792, 83] on button "Search" at bounding box center [869, 70] width 230 height 29
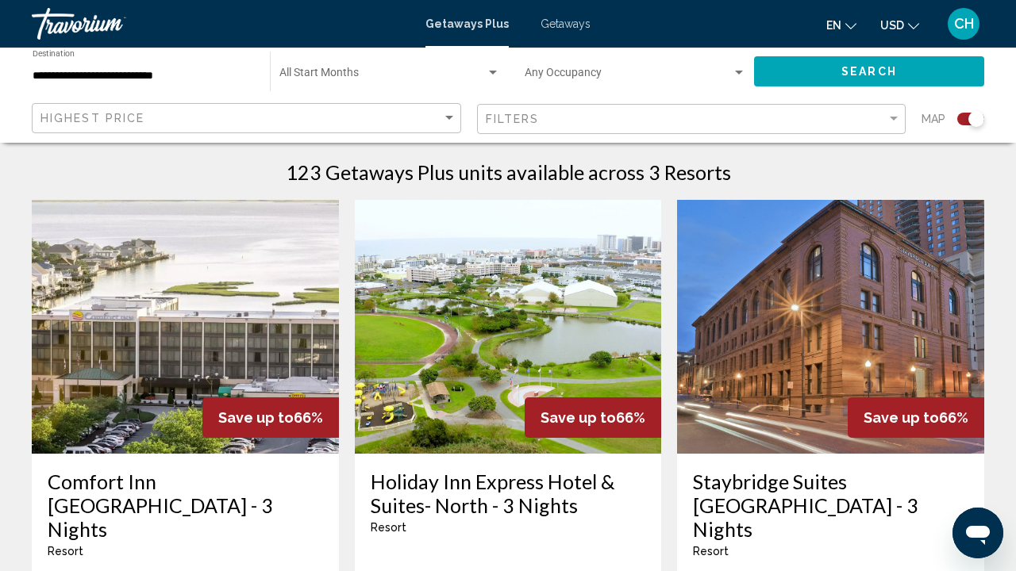
scroll to position [564, 0]
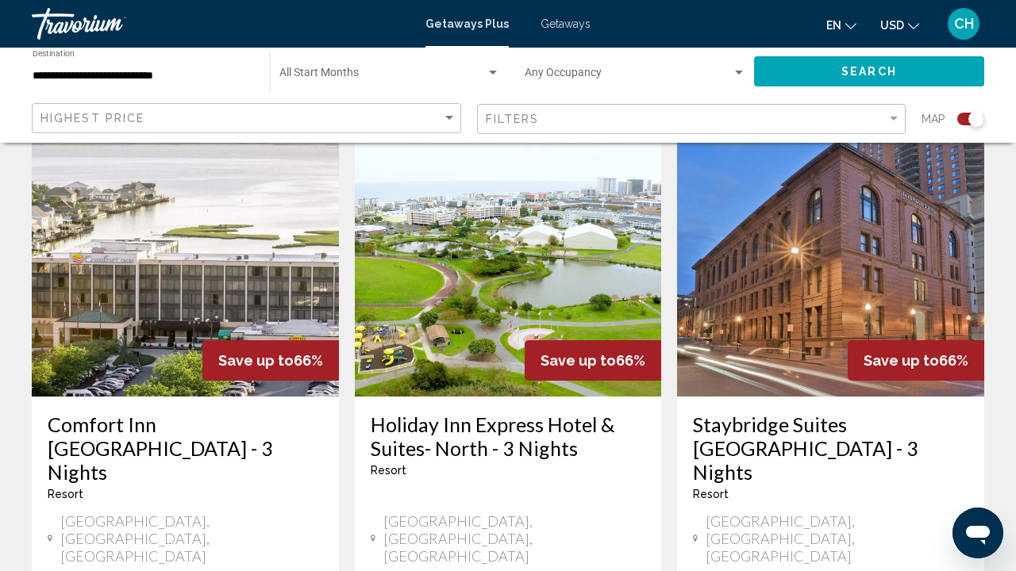
click at [245, 352] on span "Save up to" at bounding box center [255, 360] width 75 height 17
click at [224, 413] on h3 "Comfort Inn [GEOGRAPHIC_DATA] - 3 Nights" at bounding box center [185, 448] width 275 height 71
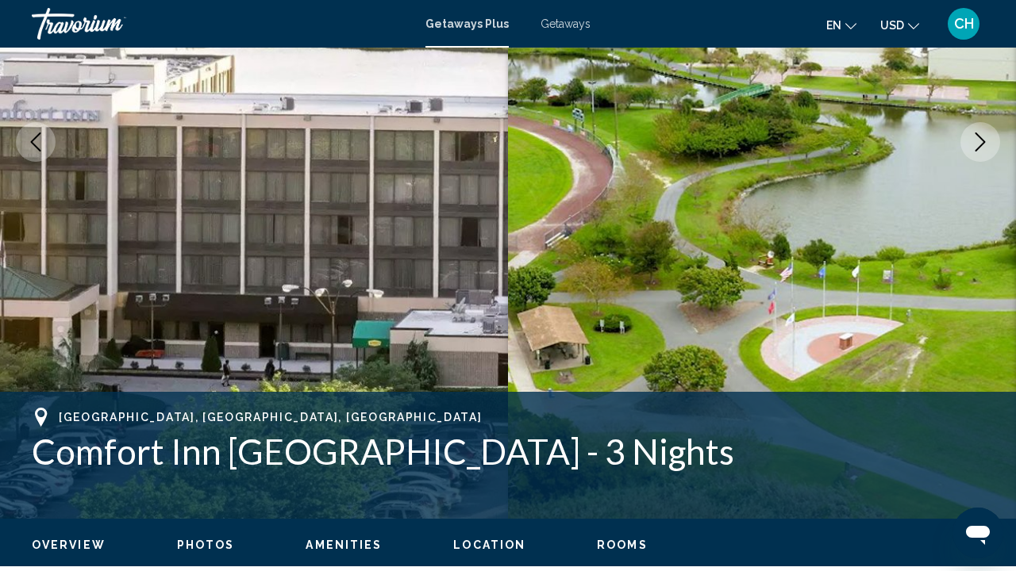
scroll to position [105, 0]
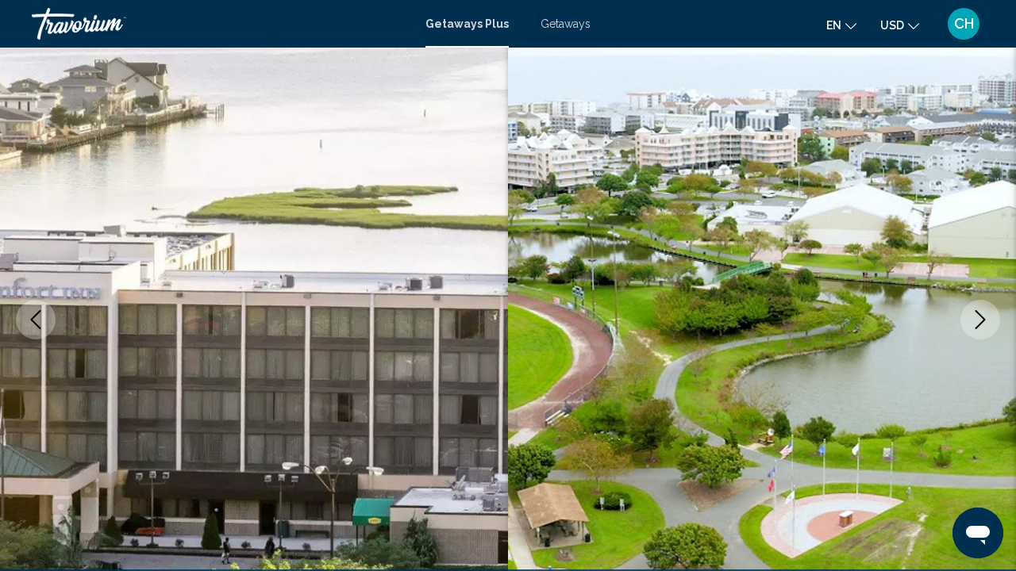
click at [972, 330] on button "Next image" at bounding box center [980, 320] width 40 height 40
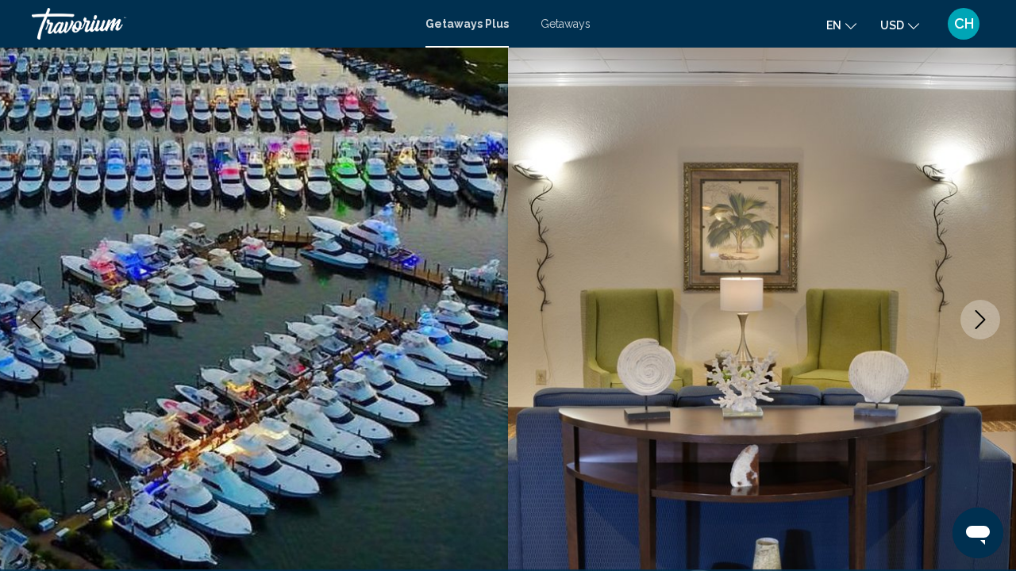
click at [974, 330] on button "Next image" at bounding box center [980, 320] width 40 height 40
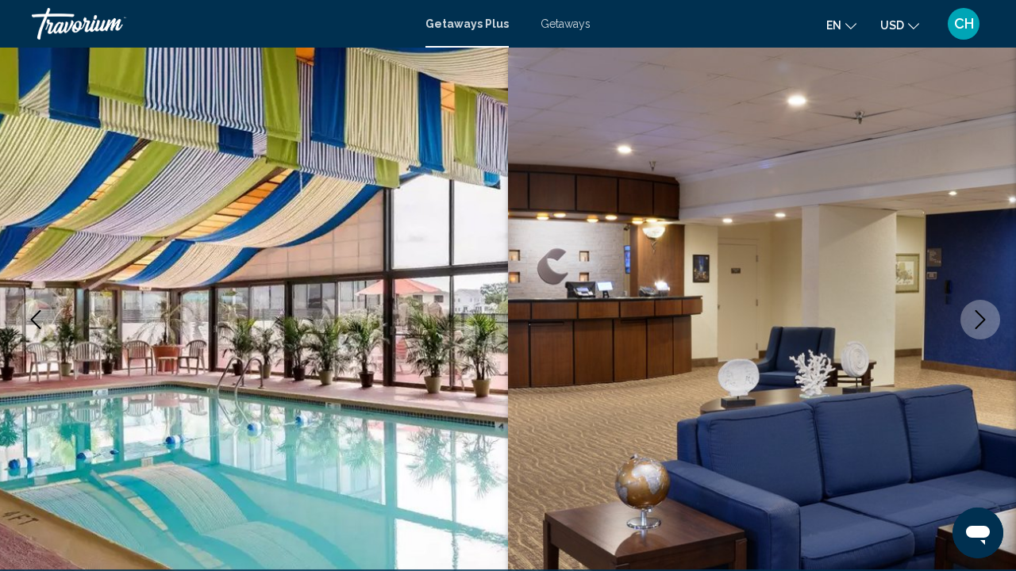
click at [974, 330] on button "Next image" at bounding box center [980, 320] width 40 height 40
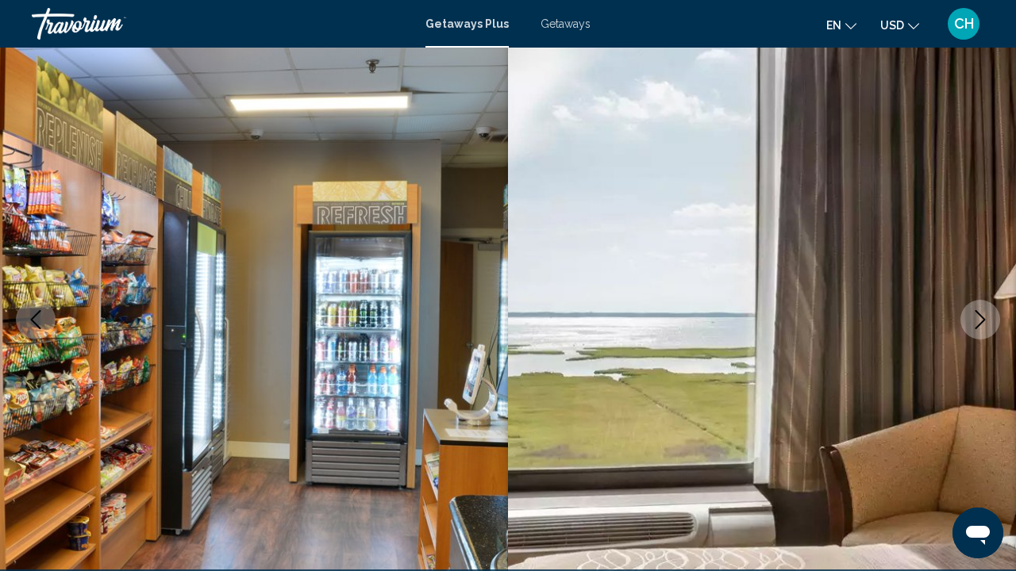
click at [974, 330] on button "Next image" at bounding box center [980, 320] width 40 height 40
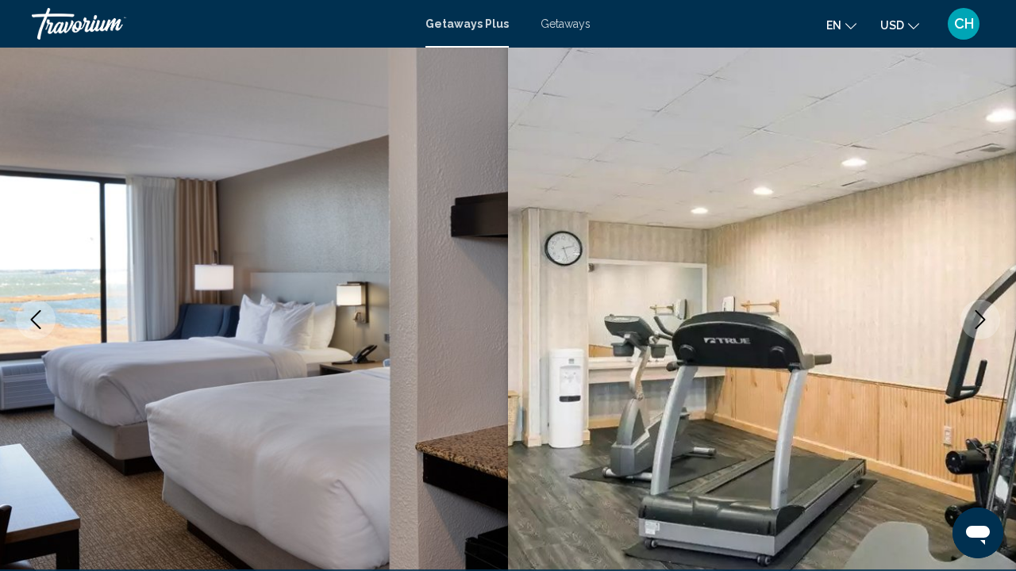
click at [974, 330] on button "Next image" at bounding box center [980, 320] width 40 height 40
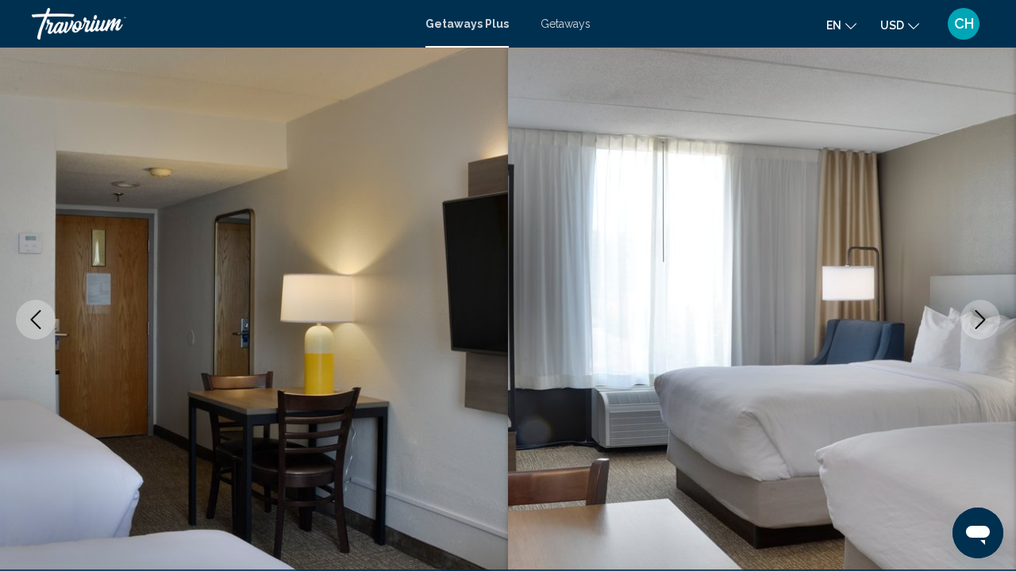
click at [974, 330] on button "Next image" at bounding box center [980, 320] width 40 height 40
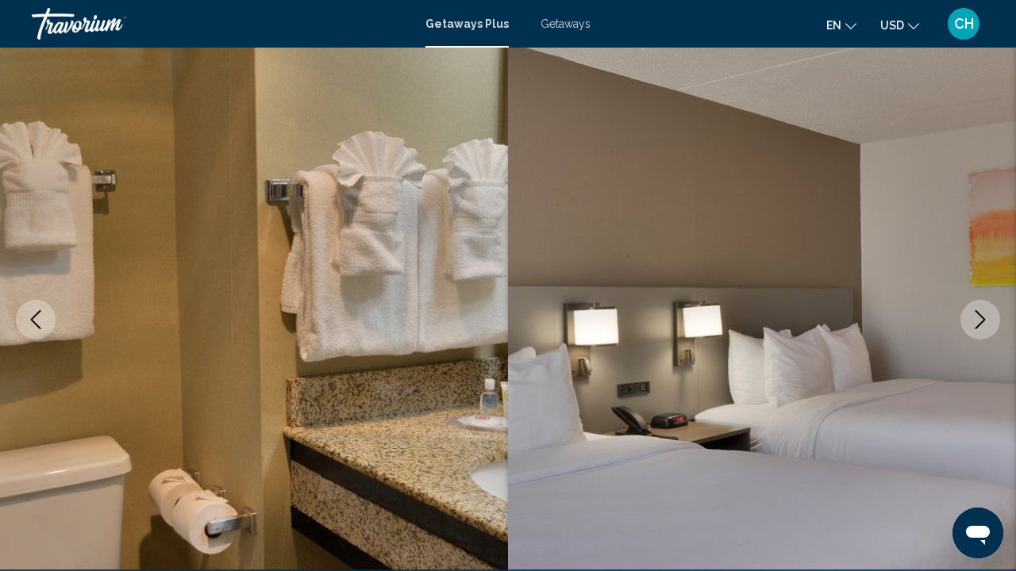
click at [974, 330] on button "Next image" at bounding box center [980, 320] width 40 height 40
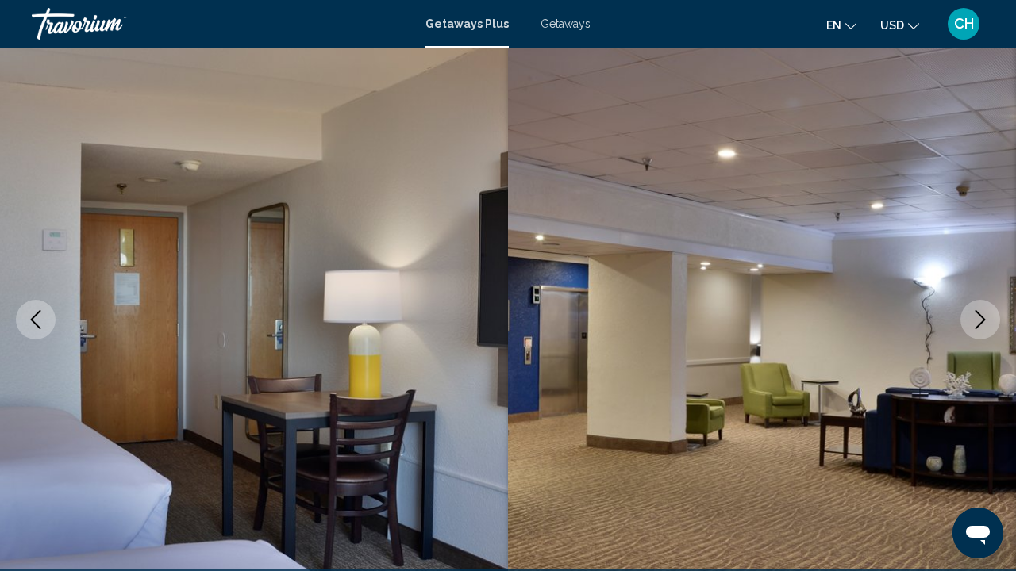
click at [974, 330] on button "Next image" at bounding box center [980, 320] width 40 height 40
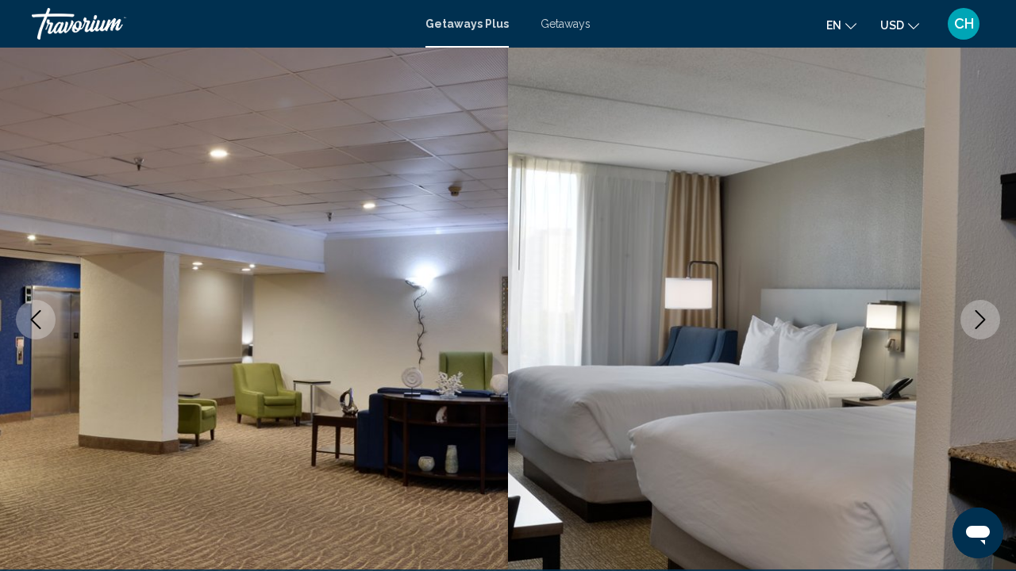
click at [974, 330] on button "Next image" at bounding box center [980, 320] width 40 height 40
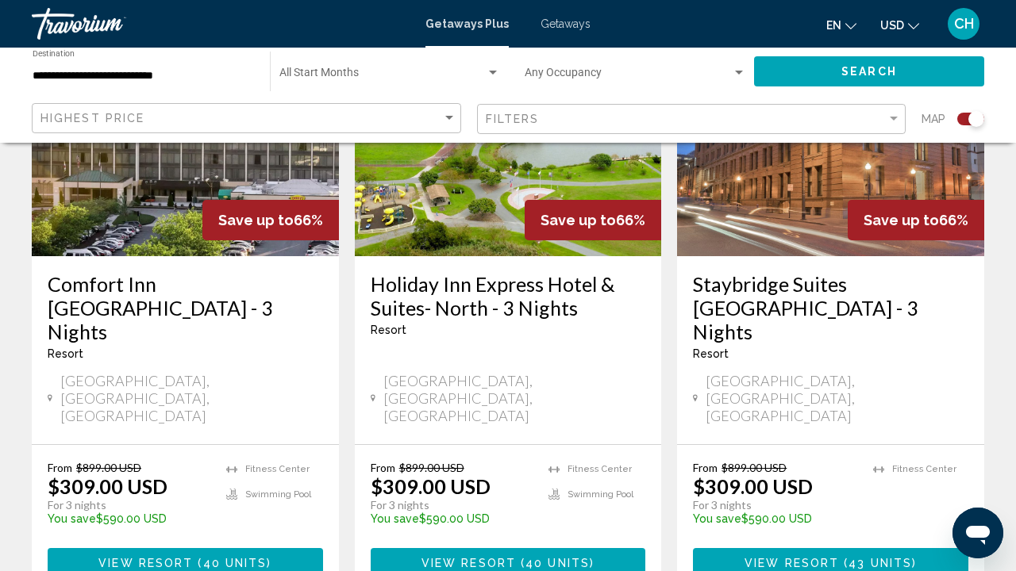
scroll to position [657, 0]
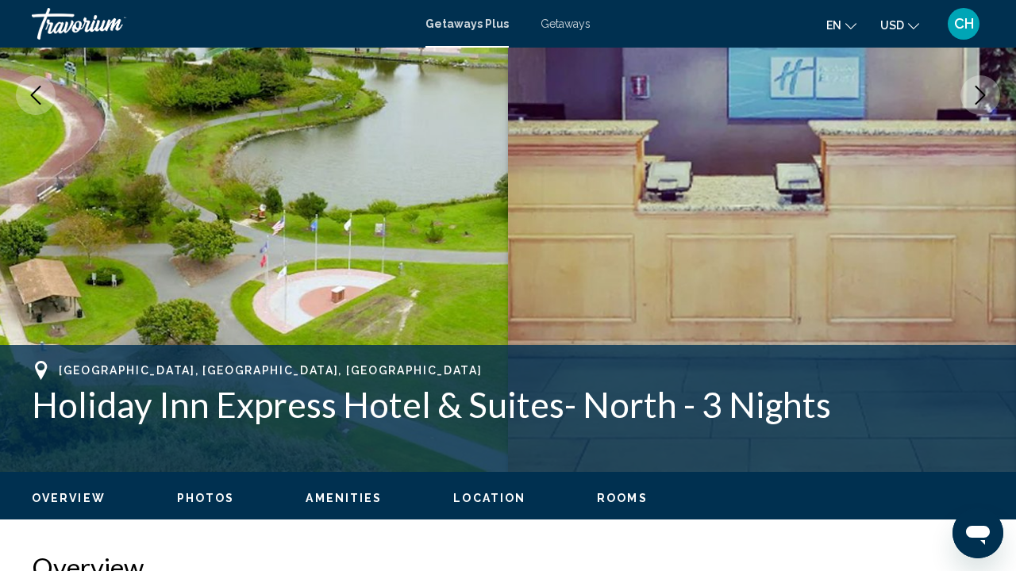
scroll to position [326, 0]
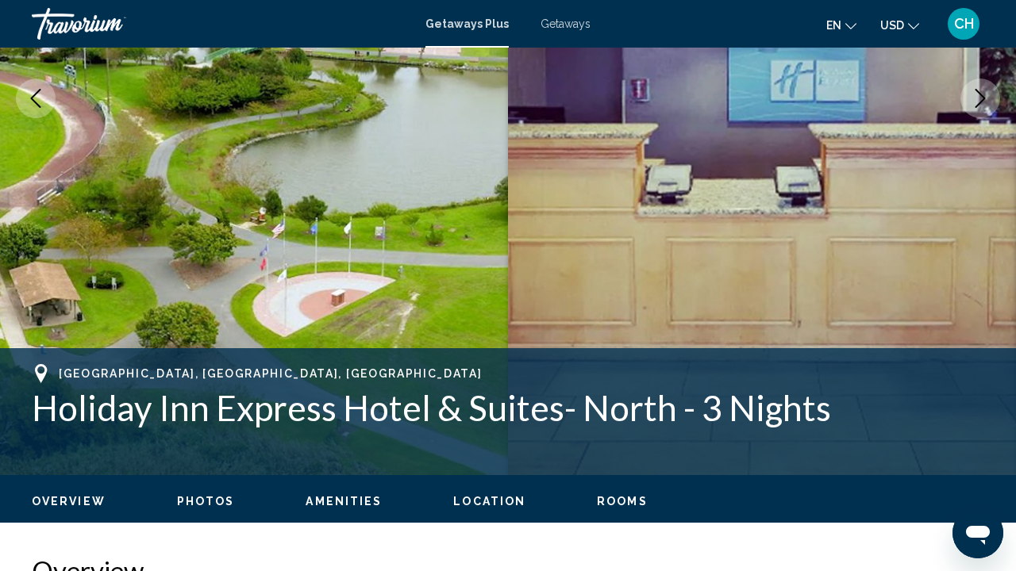
click at [619, 506] on span "Rooms" at bounding box center [622, 501] width 51 height 13
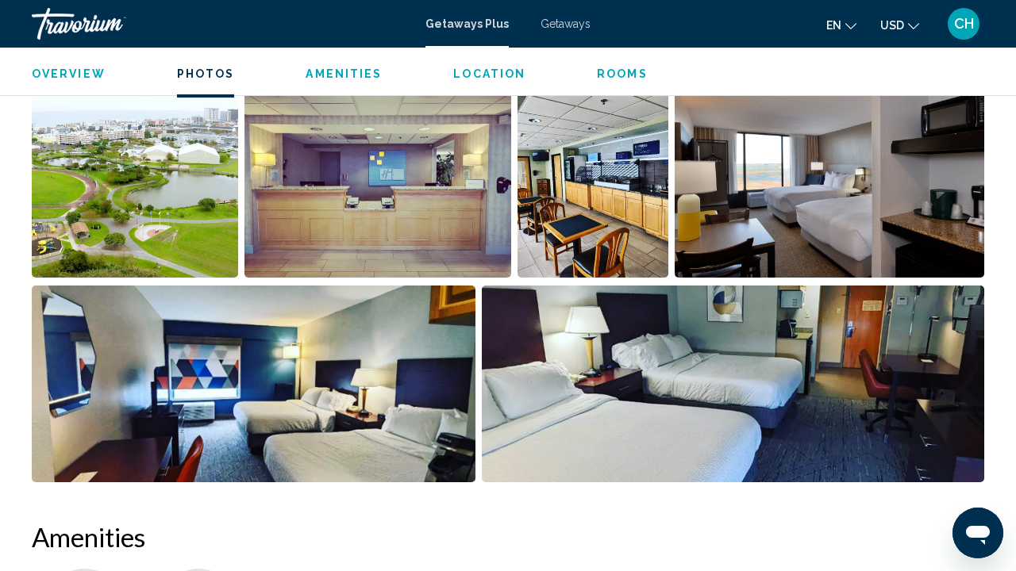
scroll to position [0, 0]
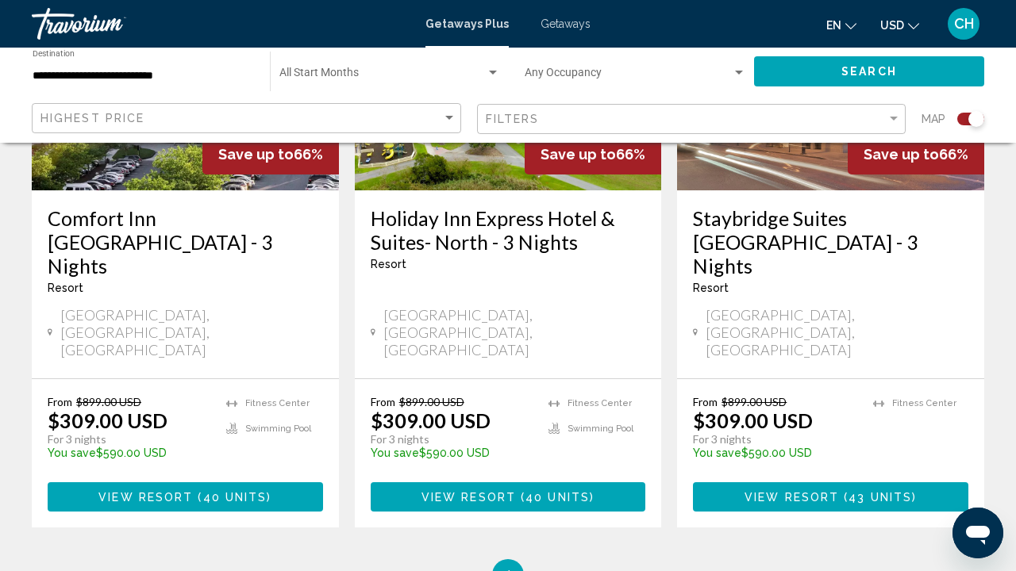
scroll to position [498, 0]
